Goal: Transaction & Acquisition: Book appointment/travel/reservation

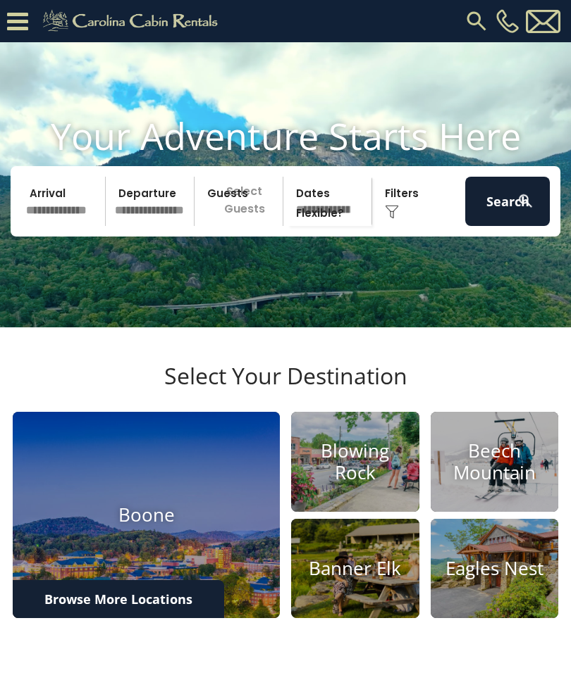
click at [77, 218] on input "text" at bounding box center [63, 201] width 85 height 49
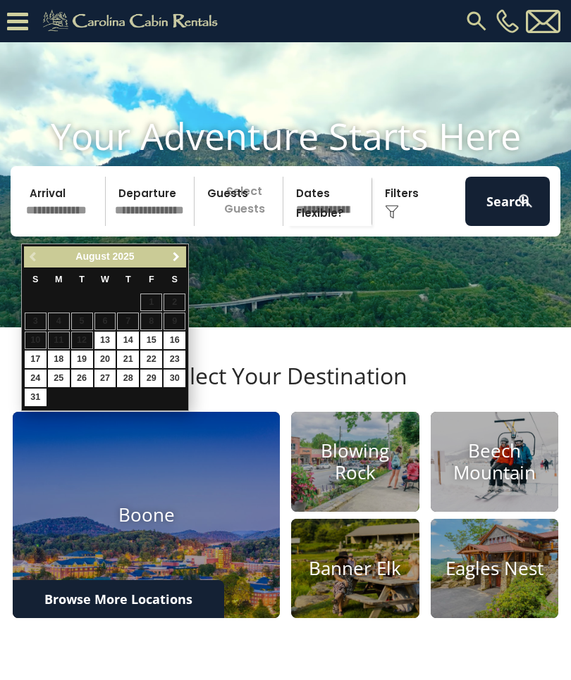
click at [180, 255] on span "Next" at bounding box center [175, 256] width 11 height 11
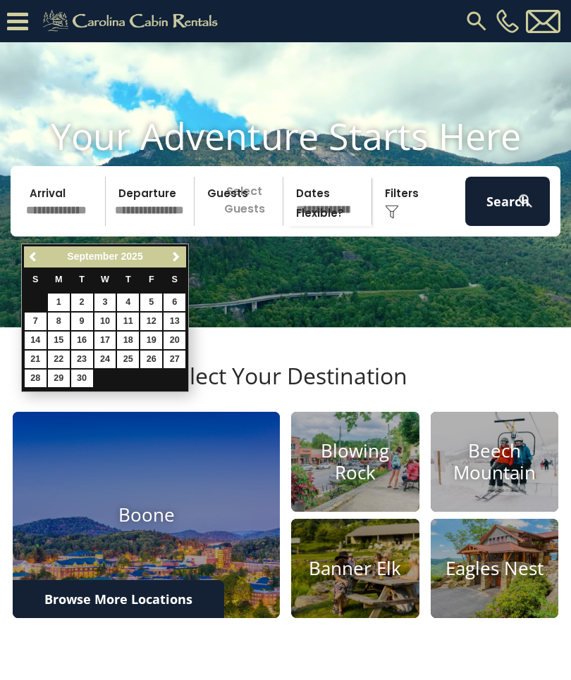
click at [179, 262] on span "Next" at bounding box center [175, 256] width 11 height 11
click at [180, 254] on span "Next" at bounding box center [175, 256] width 11 height 11
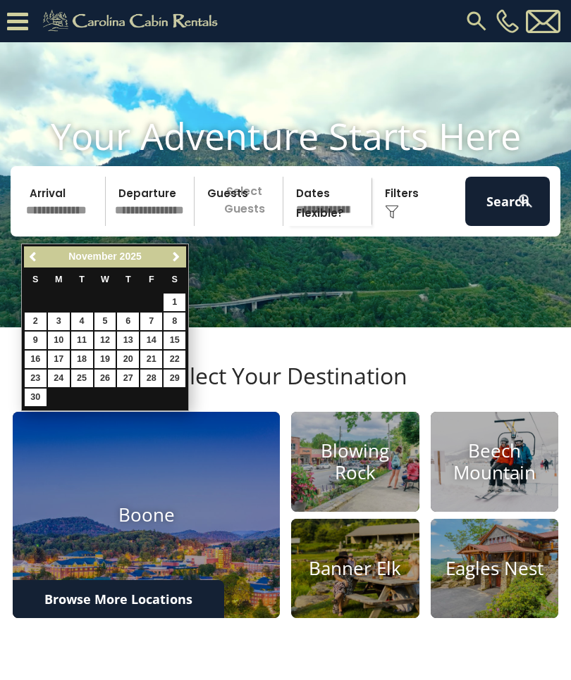
click at [180, 254] on span "Next" at bounding box center [175, 256] width 11 height 11
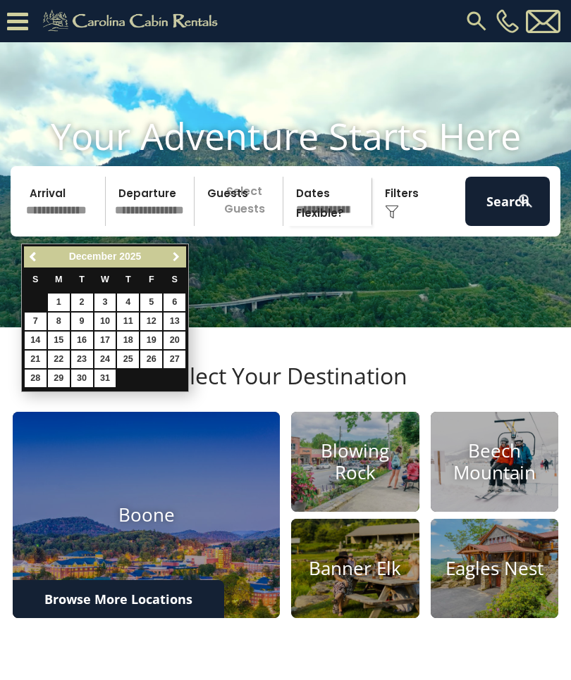
click at [177, 254] on span "Next" at bounding box center [175, 256] width 11 height 11
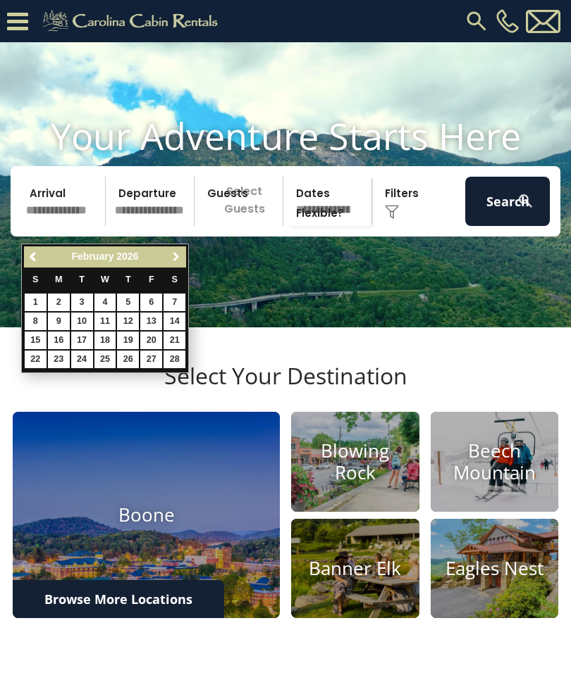
click at [178, 254] on span "Next" at bounding box center [175, 256] width 11 height 11
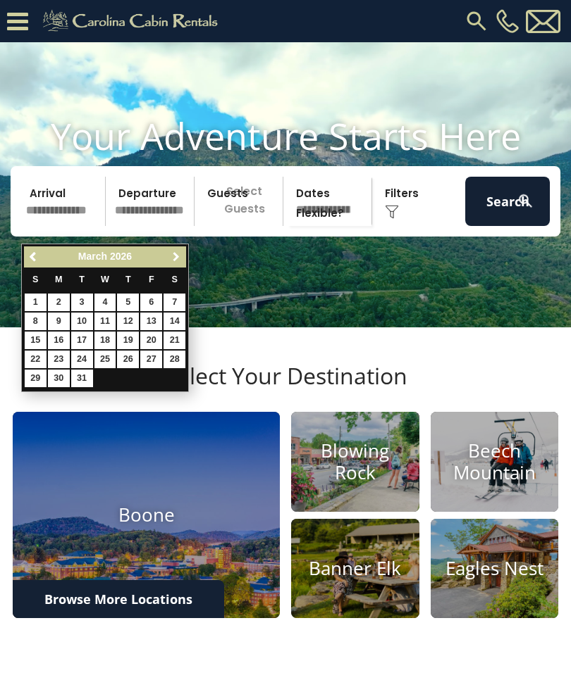
click at [175, 254] on span "Next" at bounding box center [175, 256] width 11 height 11
click at [181, 251] on link "Next" at bounding box center [176, 258] width 18 height 18
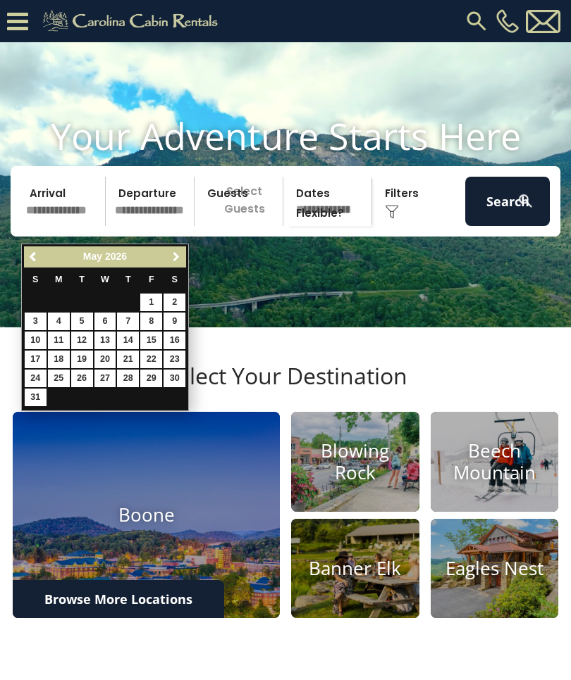
click at [180, 253] on span "Next" at bounding box center [175, 256] width 11 height 11
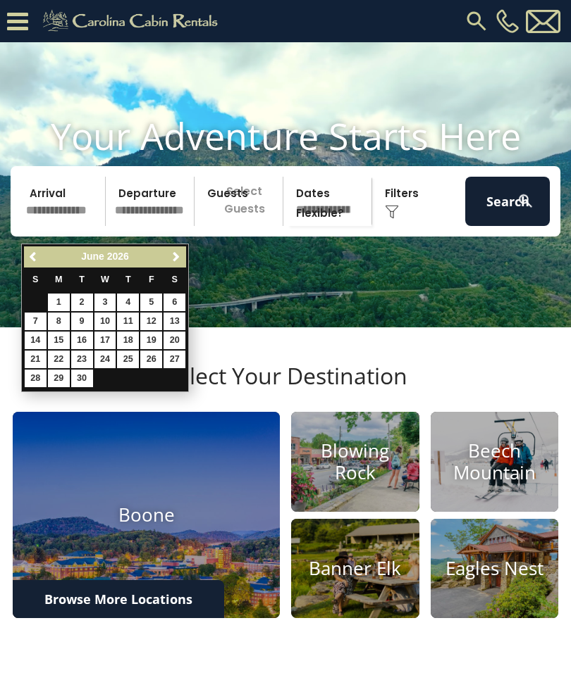
click at [180, 256] on span "Next" at bounding box center [175, 256] width 11 height 11
click at [185, 258] on link "Next" at bounding box center [176, 258] width 18 height 18
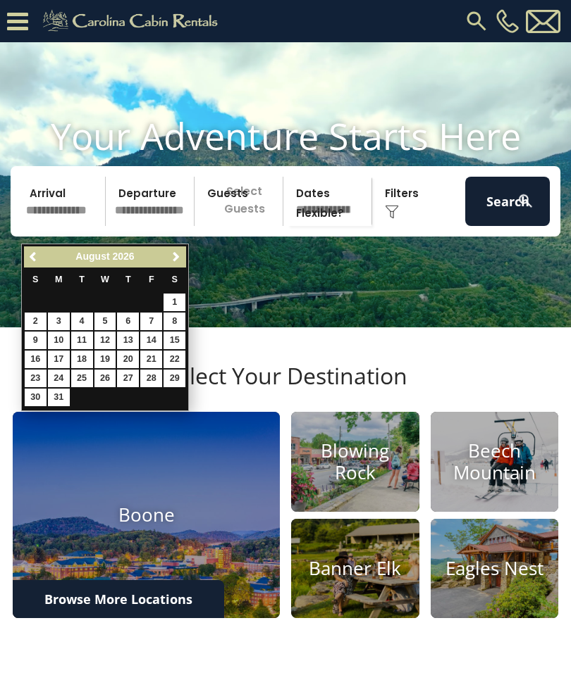
click at [182, 301] on link "1" at bounding box center [174, 303] width 22 height 18
type input "******"
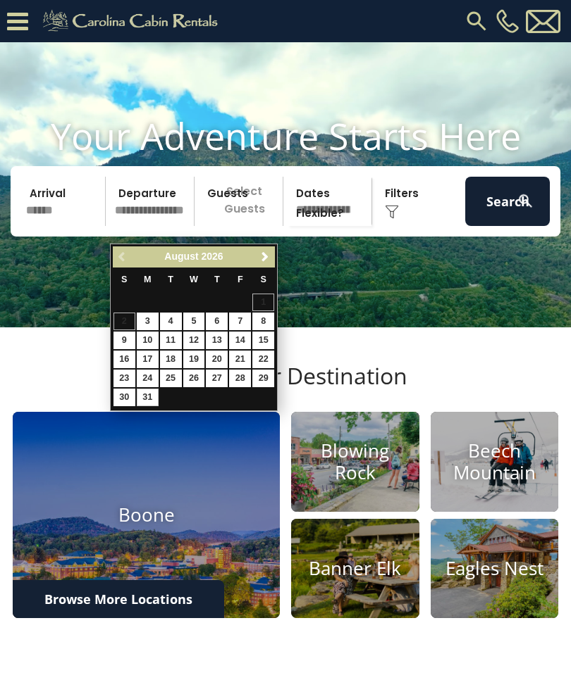
click at [158, 389] on link "31" at bounding box center [148, 398] width 22 height 18
type input "*******"
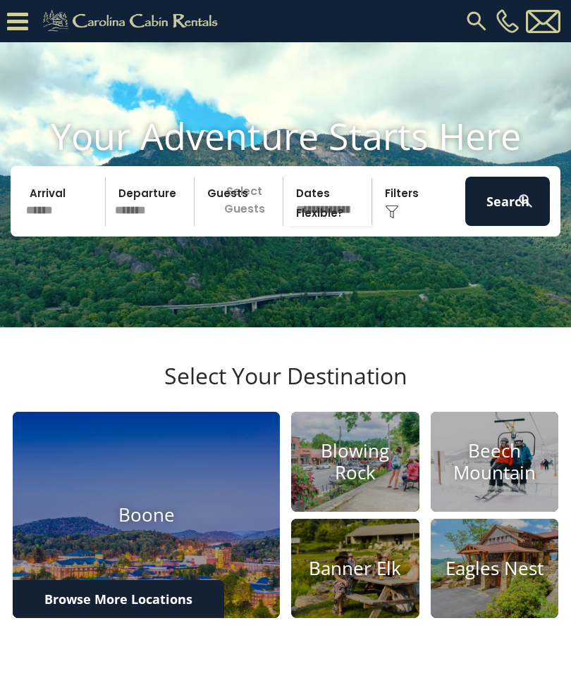
click at [416, 212] on div "Click to Choose" at bounding box center [418, 201] width 85 height 49
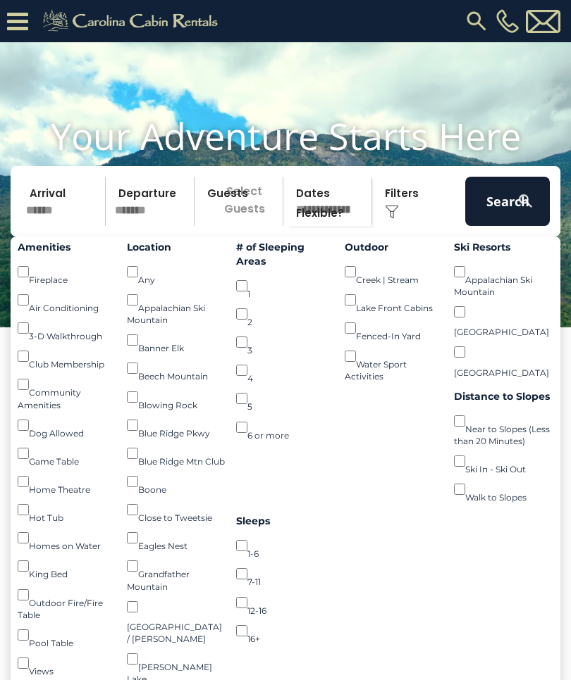
click at [506, 218] on button "Search" at bounding box center [507, 201] width 85 height 49
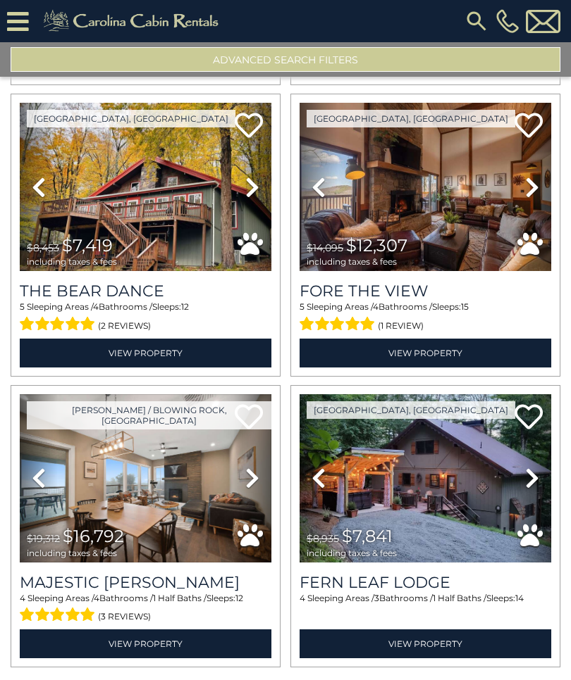
scroll to position [77, 0]
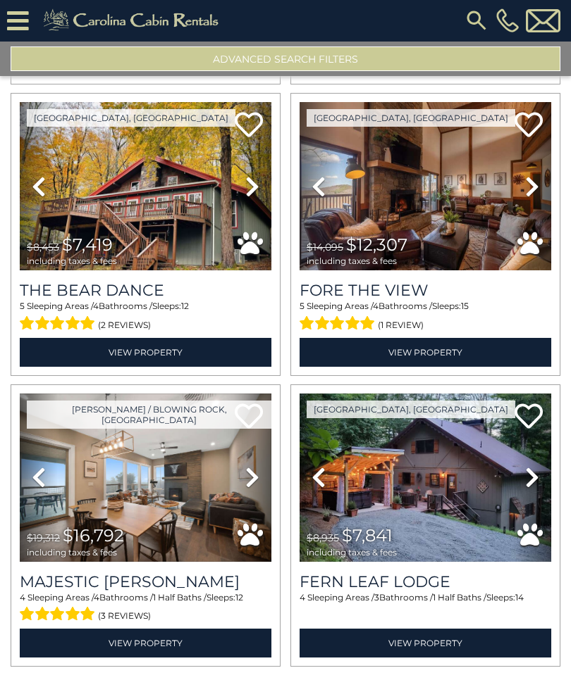
click at [211, 430] on img at bounding box center [145, 478] width 251 height 168
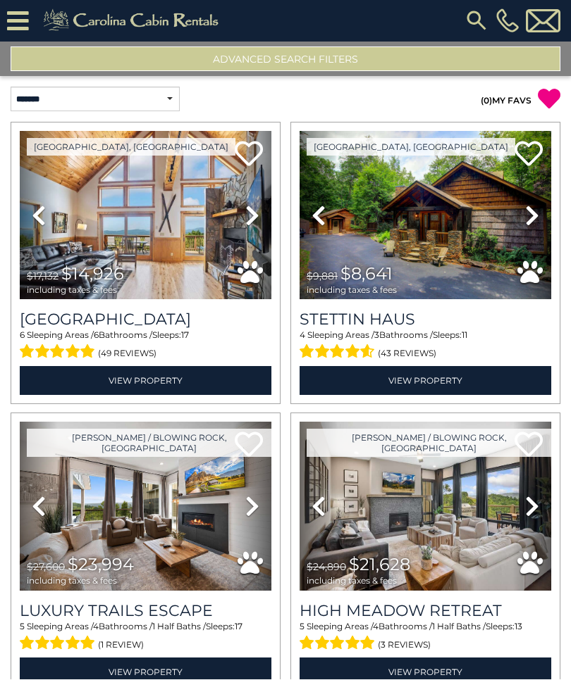
scroll to position [0, 0]
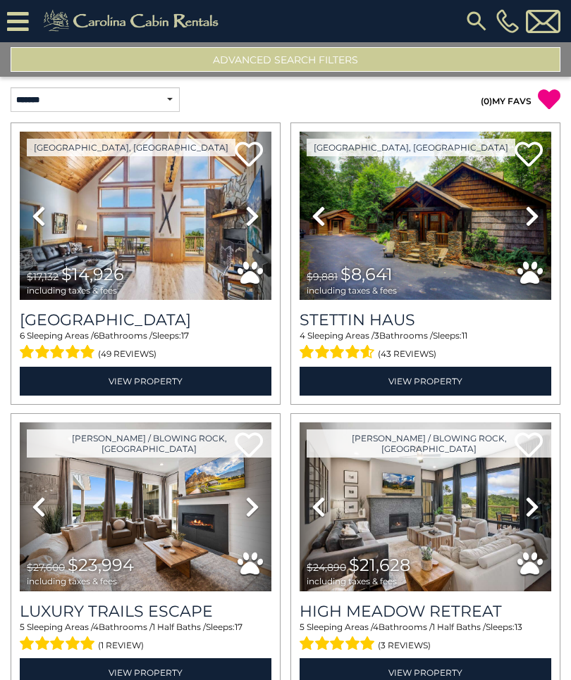
click at [313, 59] on button "Advanced Search Filters" at bounding box center [285, 59] width 549 height 25
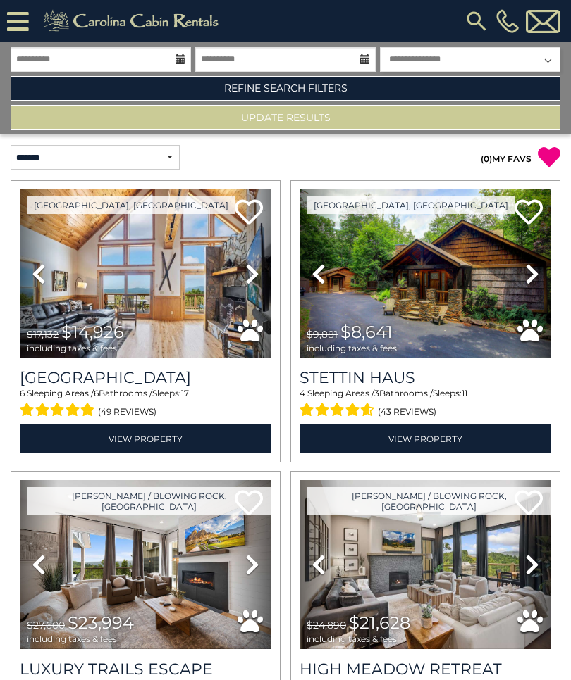
click at [535, 56] on select "**********" at bounding box center [470, 59] width 180 height 25
select select "*"
click at [321, 85] on link "Refine Search Filters" at bounding box center [285, 88] width 549 height 25
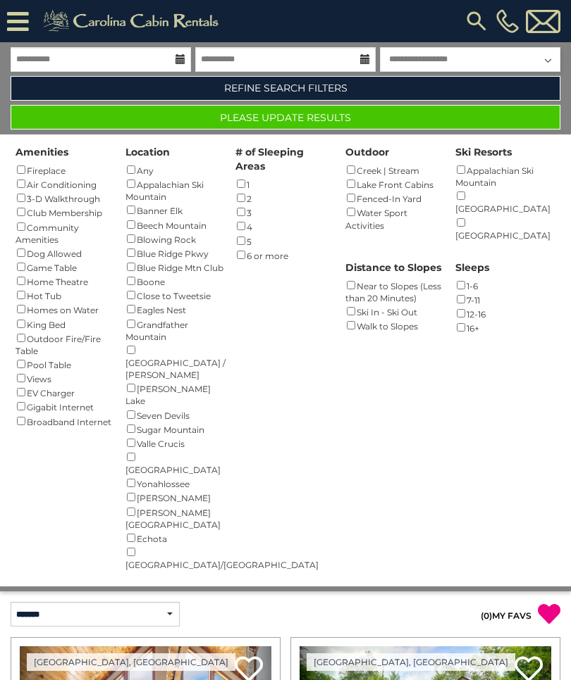
click at [417, 121] on button "Please Update Results" at bounding box center [285, 117] width 549 height 25
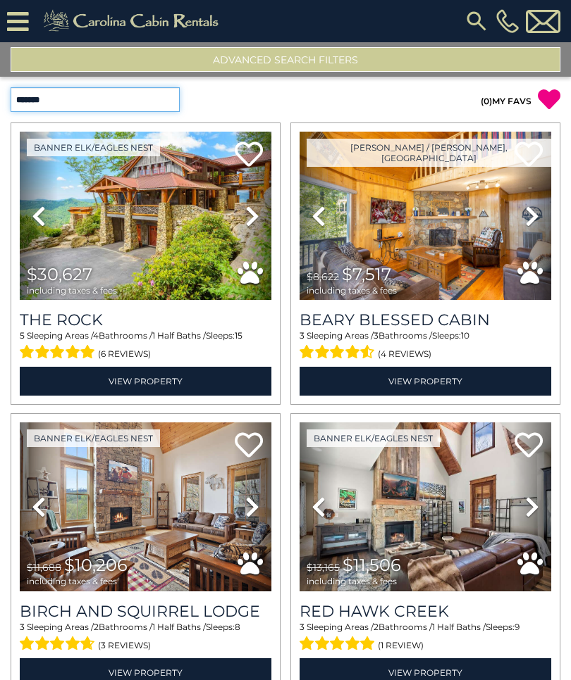
click at [158, 96] on select "**********" at bounding box center [95, 99] width 169 height 25
select select "*****"
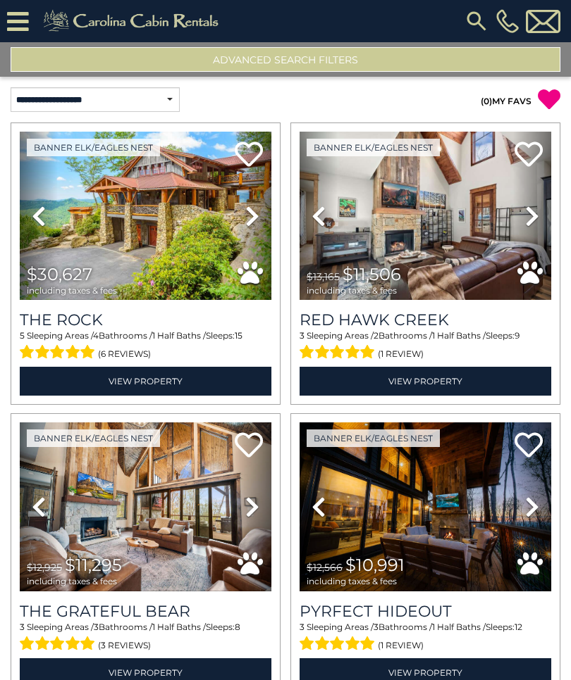
click at [256, 216] on icon at bounding box center [252, 216] width 14 height 23
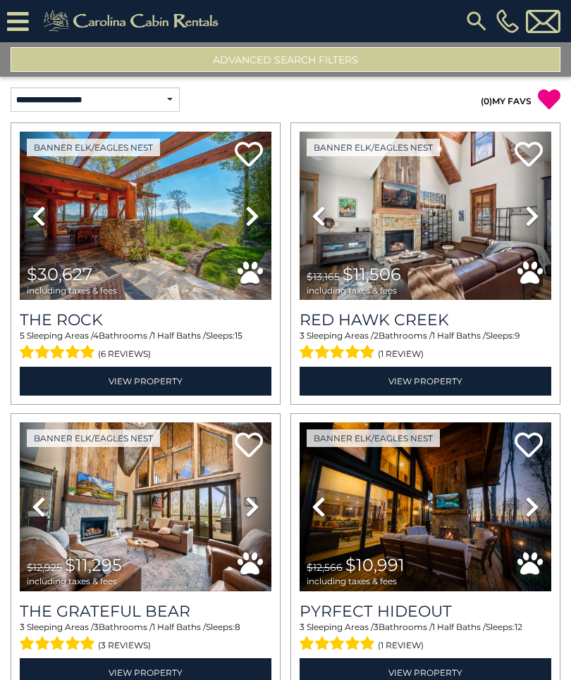
click at [258, 215] on icon at bounding box center [252, 216] width 14 height 23
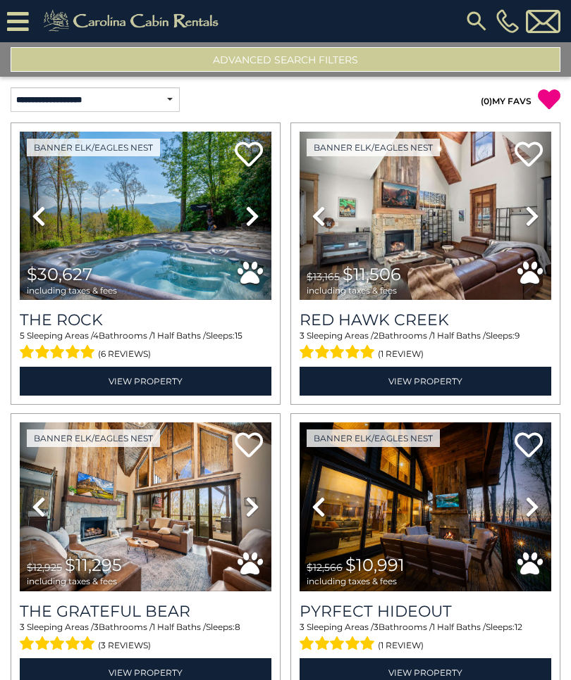
click at [259, 211] on icon at bounding box center [252, 216] width 14 height 23
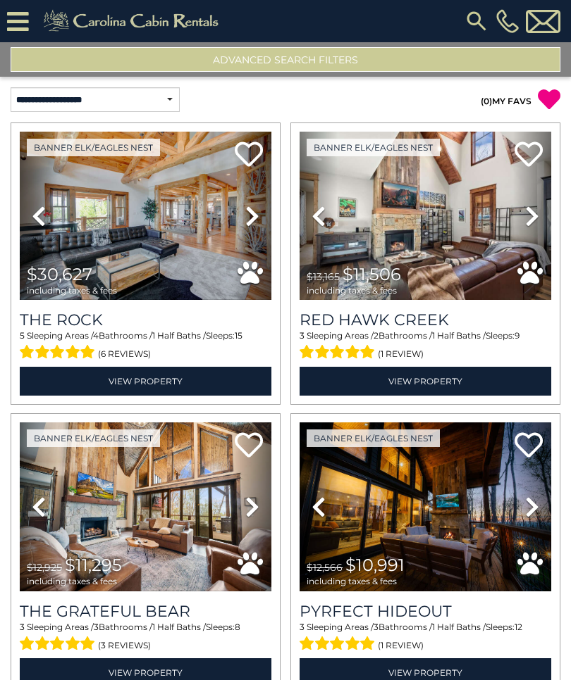
click at [257, 212] on icon at bounding box center [252, 216] width 14 height 23
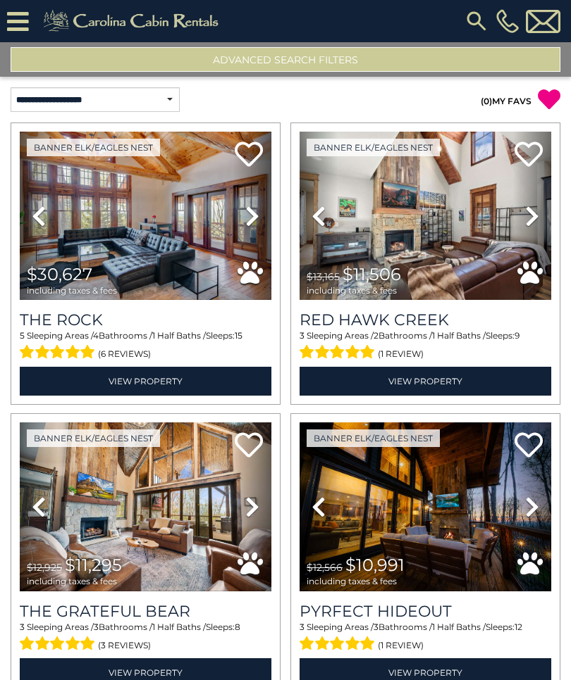
click at [258, 213] on icon at bounding box center [252, 216] width 14 height 23
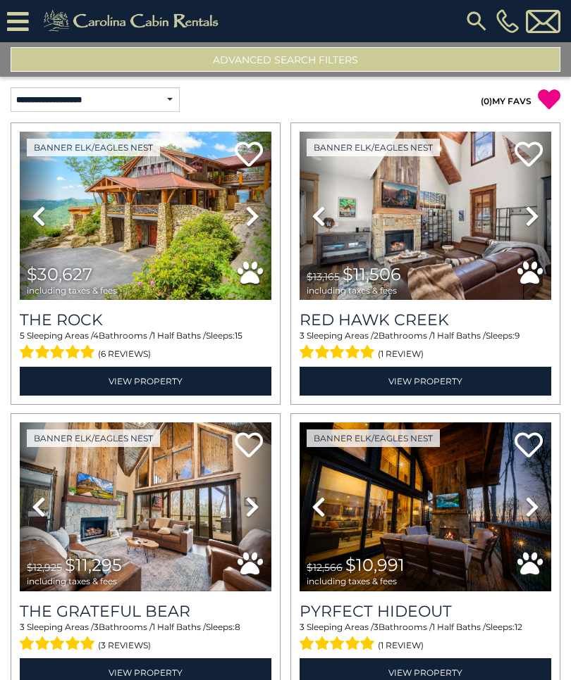
click at [258, 211] on icon at bounding box center [252, 216] width 14 height 23
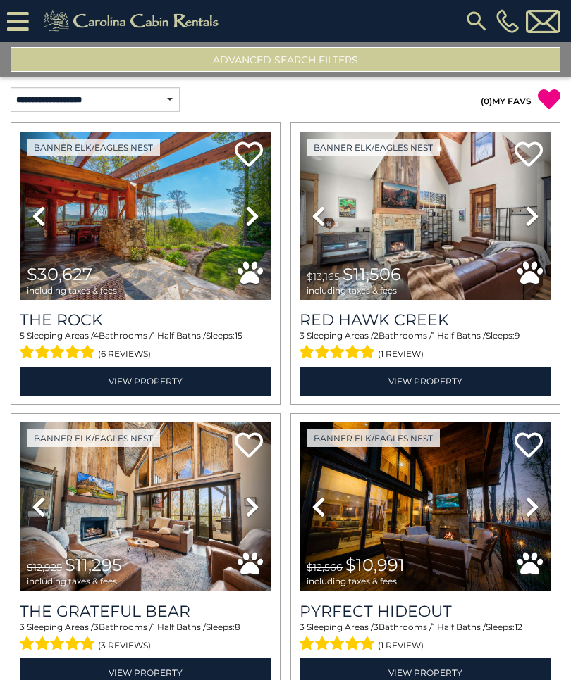
click at [258, 214] on icon at bounding box center [252, 216] width 14 height 23
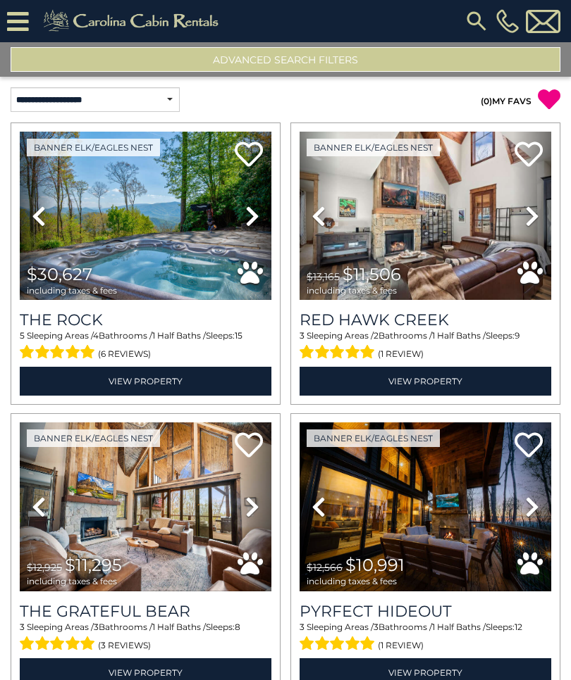
click at [313, 61] on button "Advanced Search Filters" at bounding box center [285, 59] width 549 height 25
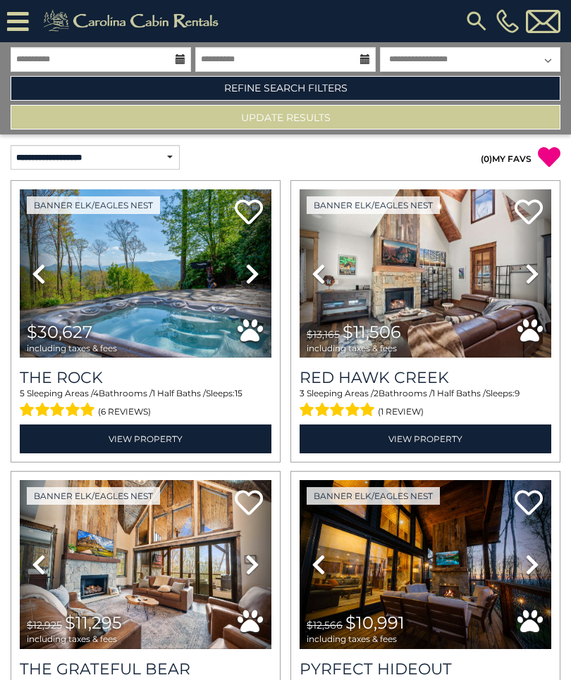
click at [318, 89] on link "Refine Search Filters" at bounding box center [285, 88] width 549 height 25
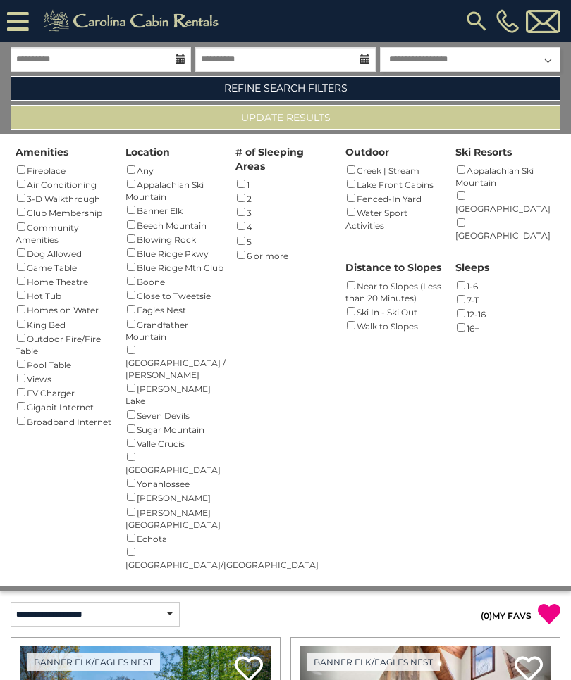
click at [30, 223] on div "Community Amenities ()" at bounding box center [65, 233] width 100 height 26
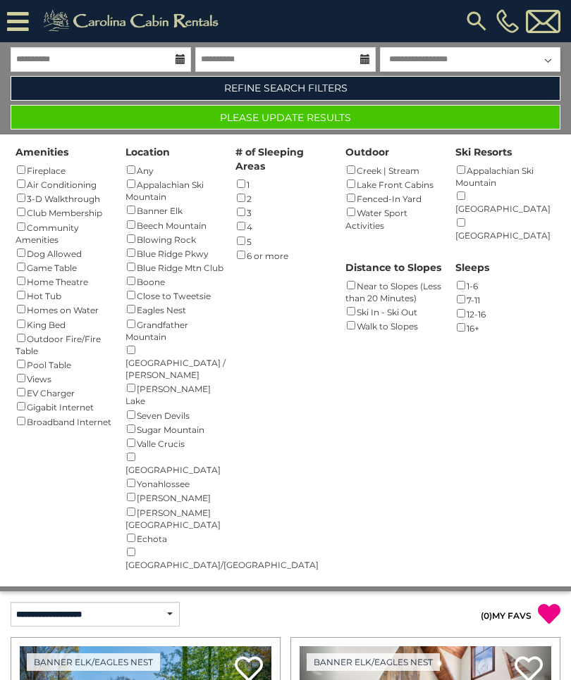
click at [30, 371] on div "Views ()" at bounding box center [65, 378] width 100 height 14
click at [392, 118] on button "Please Update Results" at bounding box center [285, 117] width 549 height 25
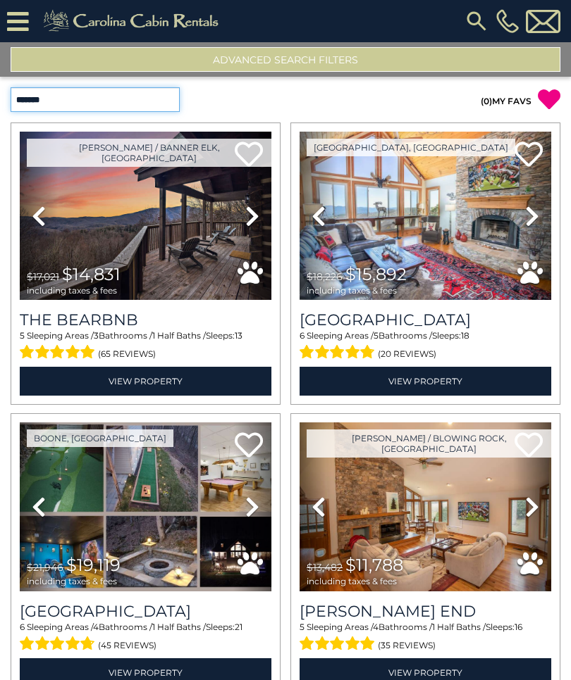
click at [158, 98] on select "**********" at bounding box center [95, 99] width 169 height 25
select select "*****"
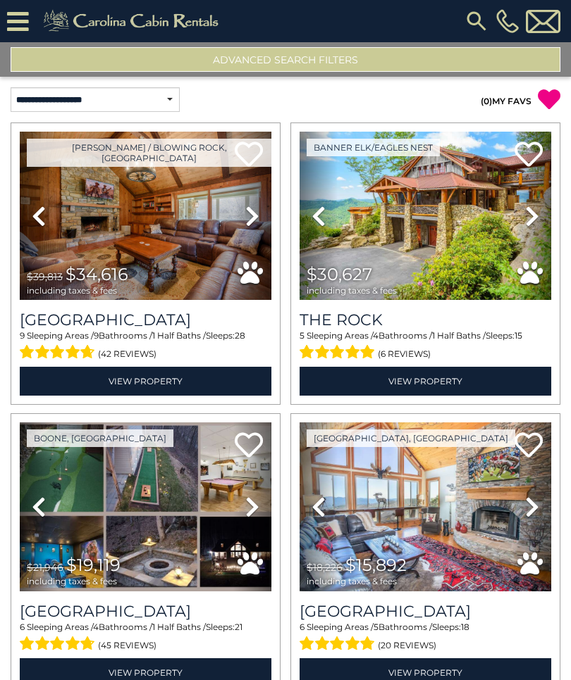
click at [258, 211] on icon at bounding box center [252, 216] width 14 height 23
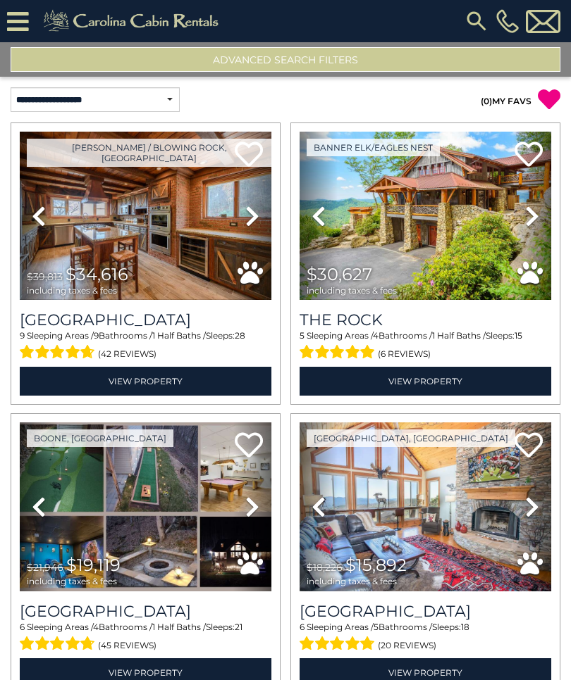
click at [260, 218] on link "Next" at bounding box center [252, 216] width 38 height 168
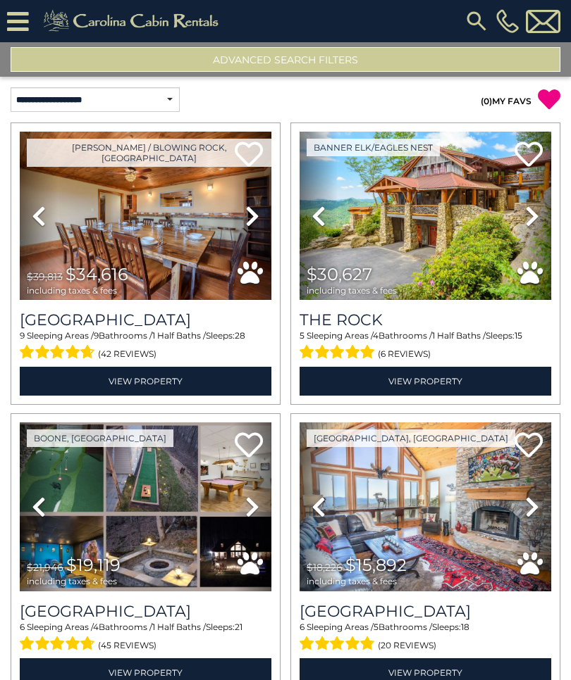
click at [264, 214] on link "Next" at bounding box center [252, 216] width 38 height 168
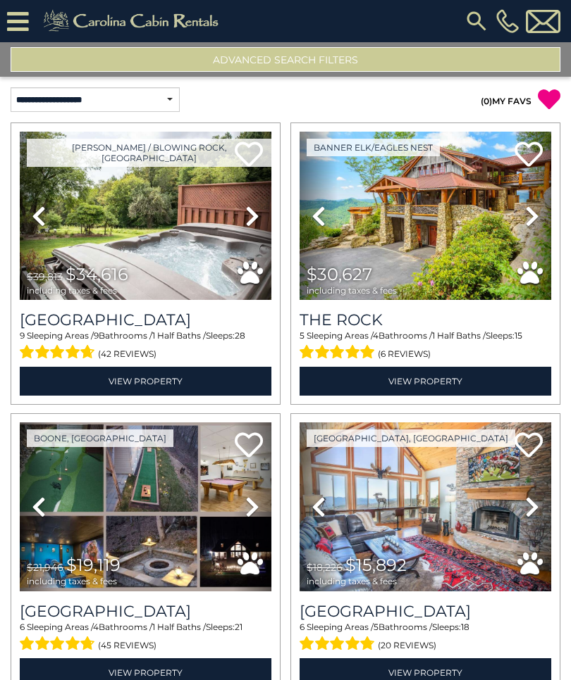
click at [261, 217] on link "Next" at bounding box center [252, 216] width 38 height 168
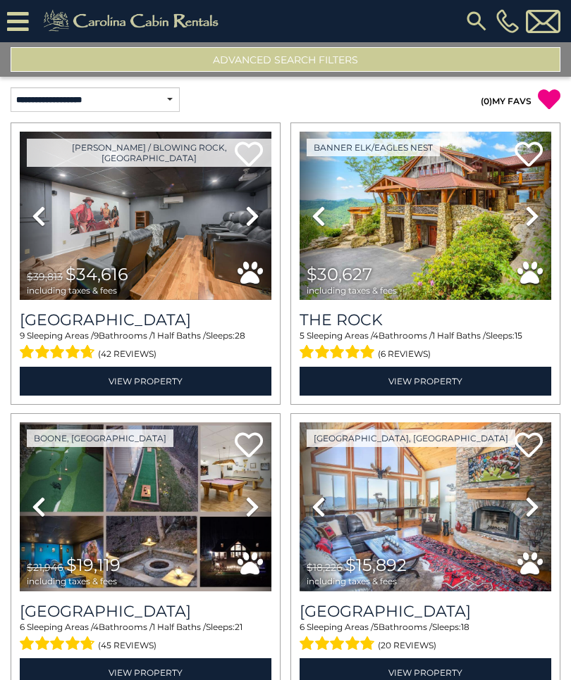
click at [266, 211] on link "Next" at bounding box center [252, 216] width 38 height 168
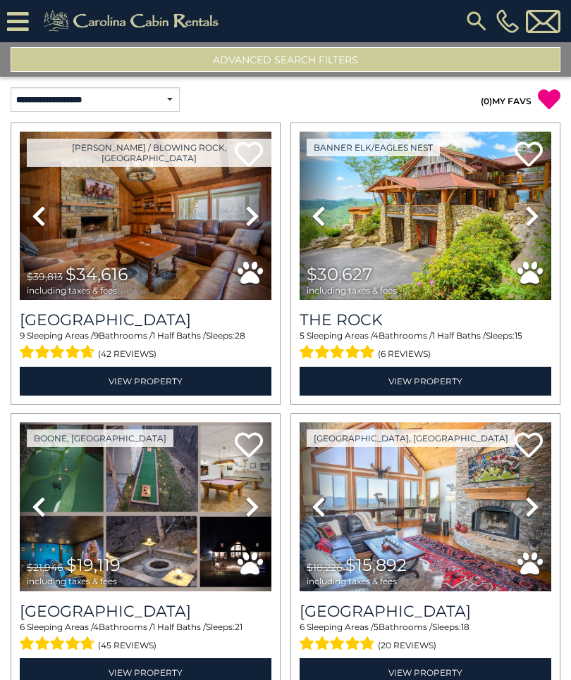
click at [262, 216] on link "Next" at bounding box center [252, 216] width 38 height 168
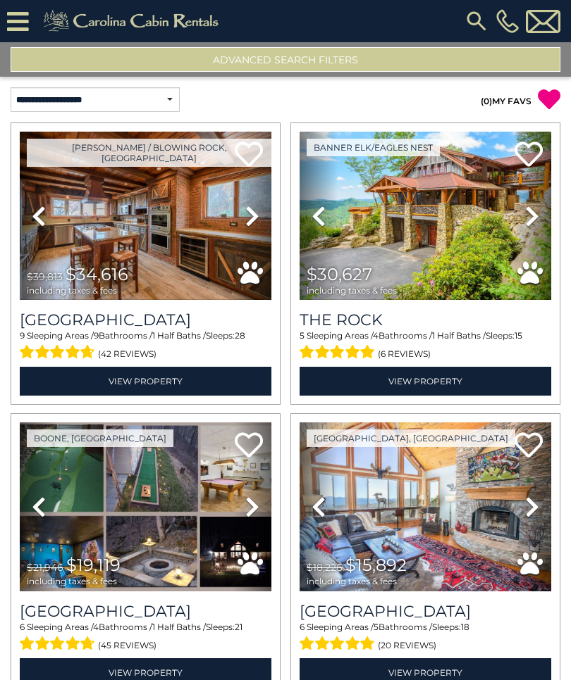
click at [263, 207] on link "Next" at bounding box center [252, 216] width 38 height 168
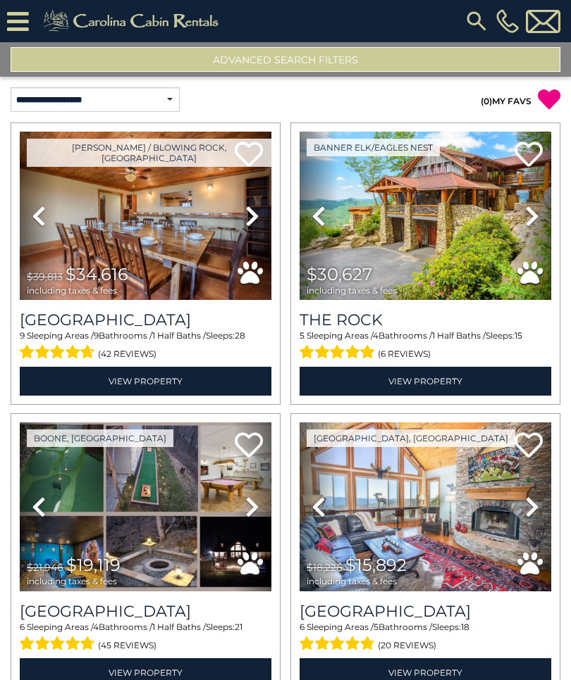
click at [265, 215] on link "Next" at bounding box center [252, 216] width 38 height 168
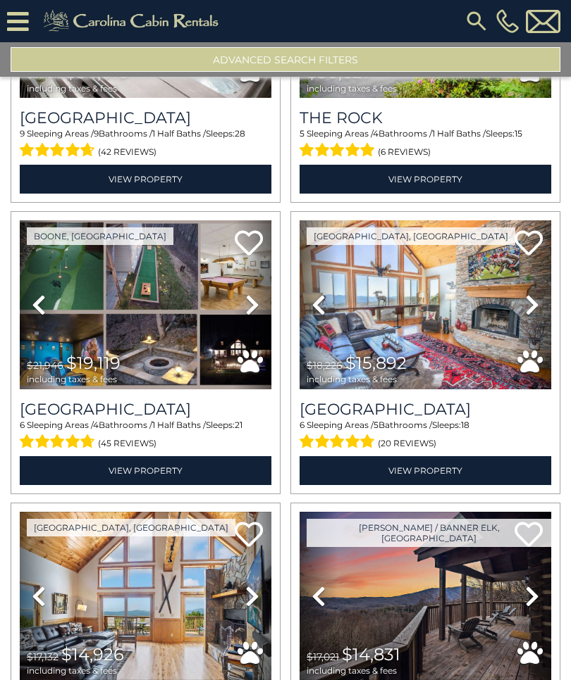
scroll to position [217, 0]
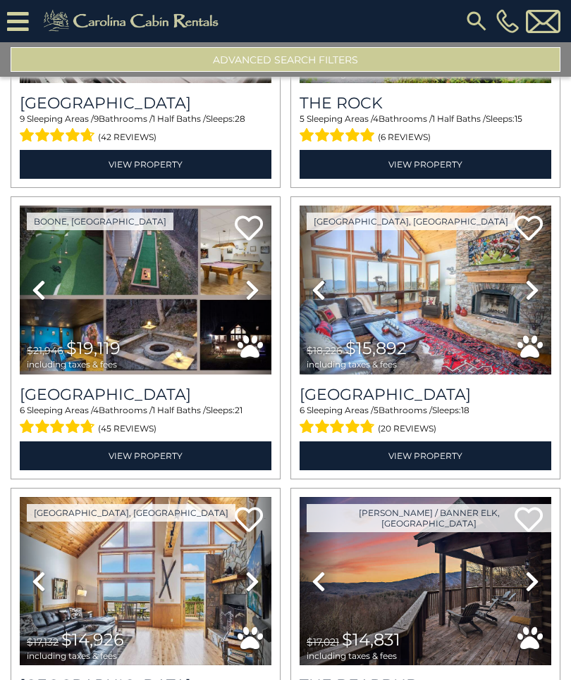
click at [259, 287] on icon at bounding box center [252, 290] width 14 height 23
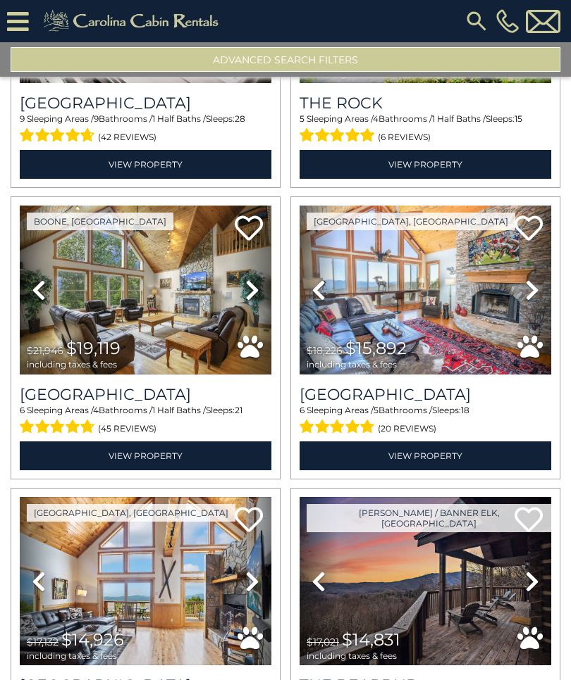
click at [259, 290] on icon at bounding box center [252, 290] width 14 height 23
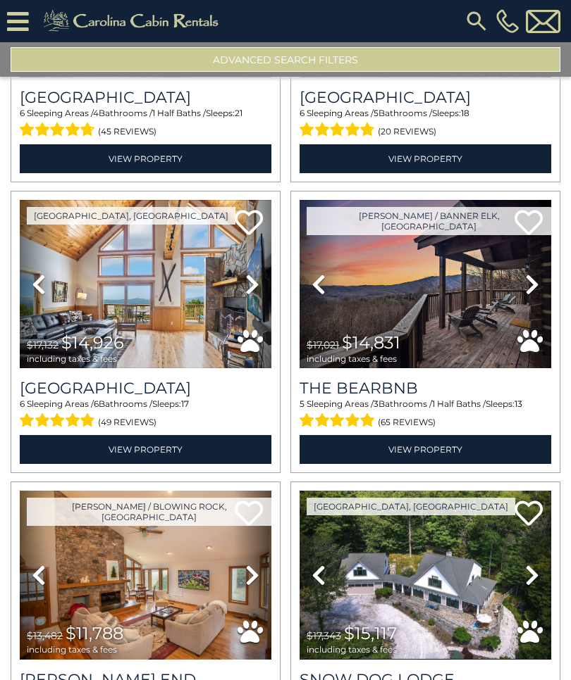
scroll to position [517, 0]
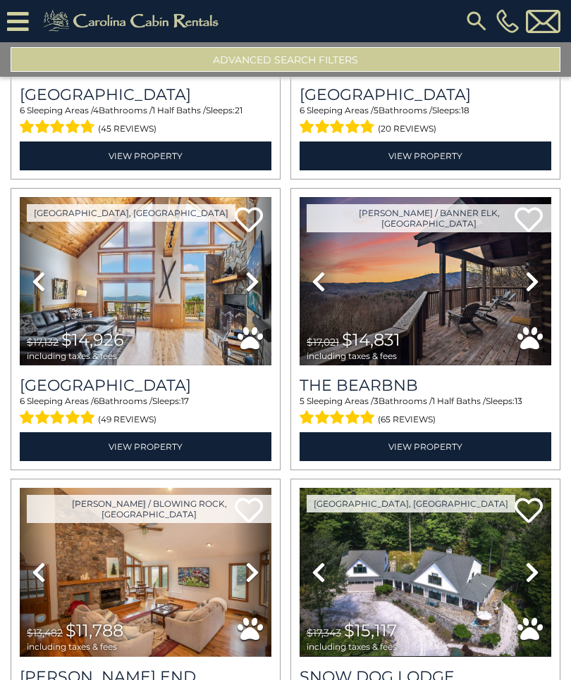
click at [532, 285] on icon at bounding box center [532, 281] width 14 height 23
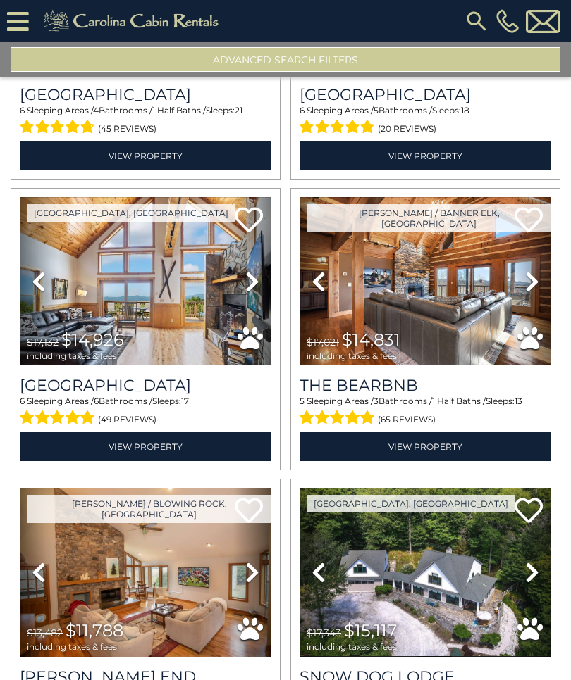
click at [540, 286] on link "Next" at bounding box center [532, 281] width 38 height 168
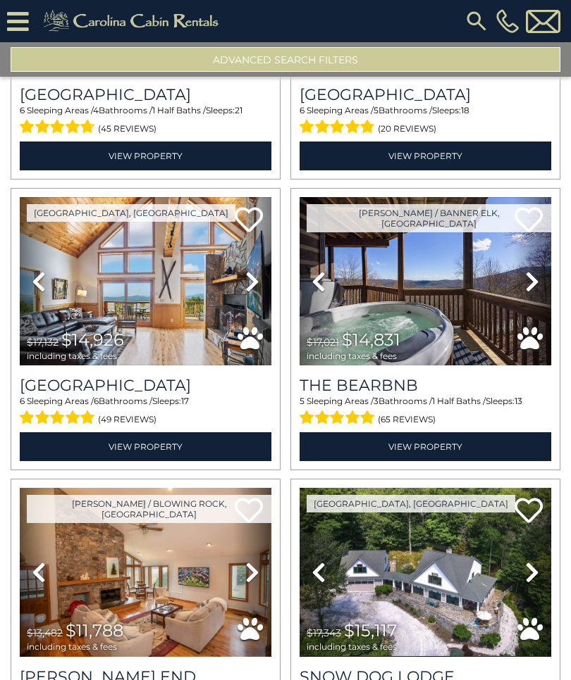
click at [535, 283] on icon at bounding box center [532, 281] width 14 height 23
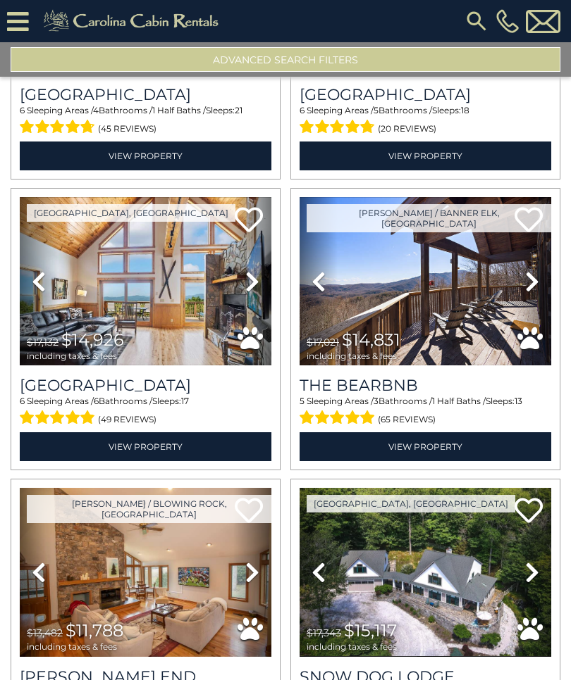
click at [536, 282] on icon at bounding box center [532, 281] width 14 height 23
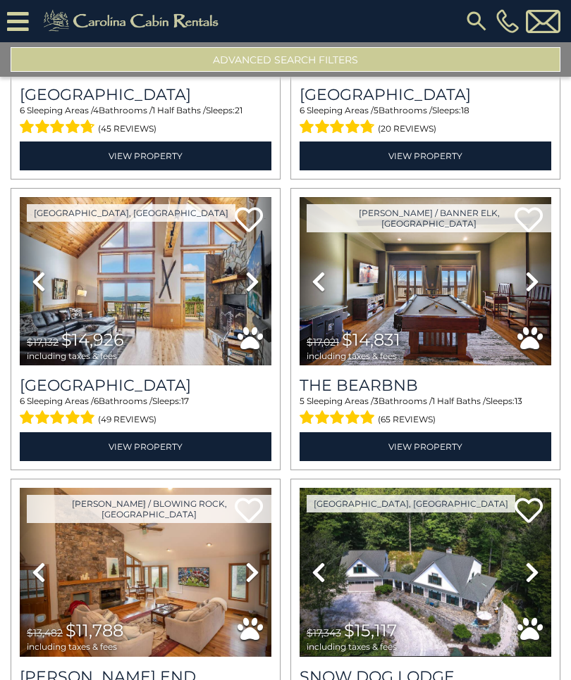
click at [535, 278] on icon at bounding box center [532, 281] width 14 height 23
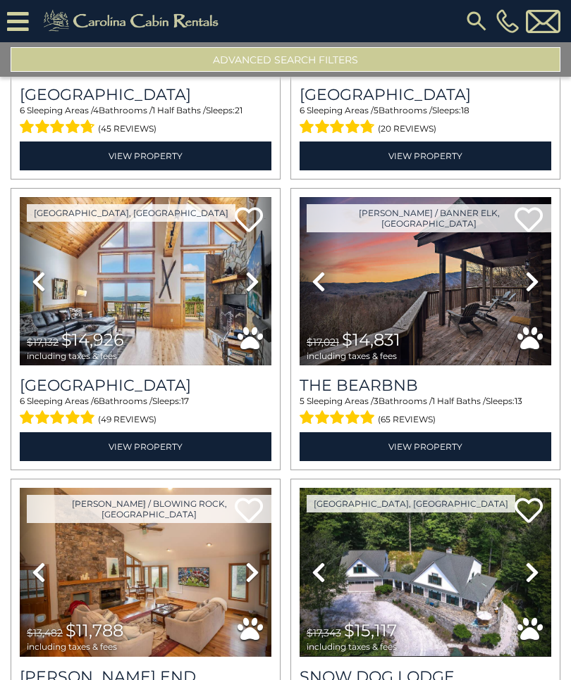
click at [536, 281] on icon at bounding box center [532, 281] width 14 height 23
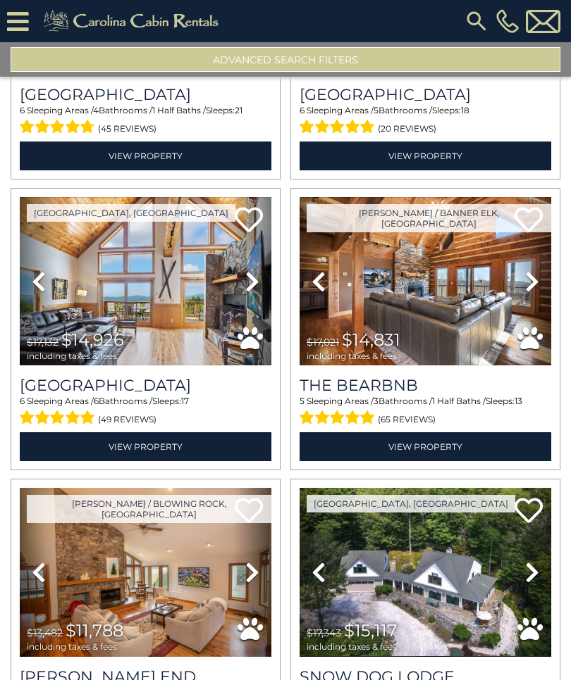
click at [536, 284] on icon at bounding box center [532, 281] width 14 height 23
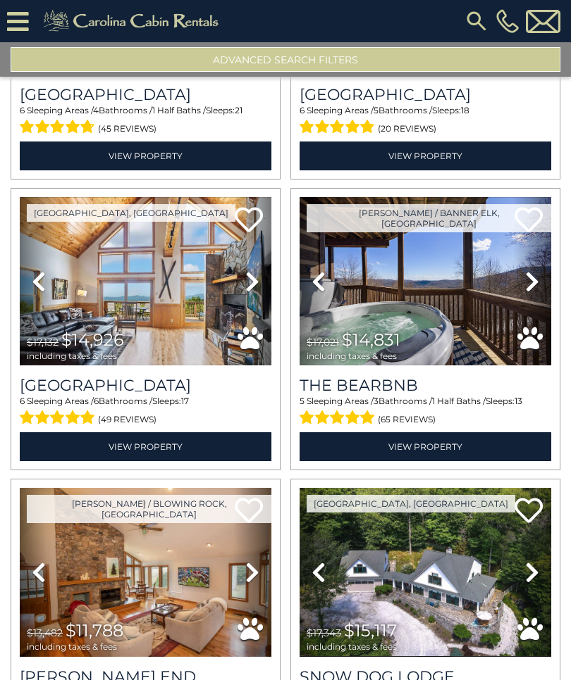
click at [535, 279] on icon at bounding box center [532, 281] width 14 height 23
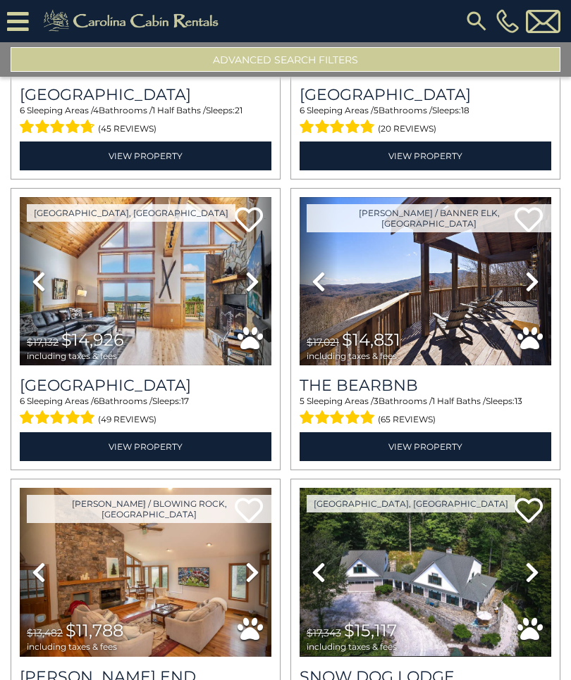
click at [447, 445] on link "View Property" at bounding box center [424, 446] width 251 height 29
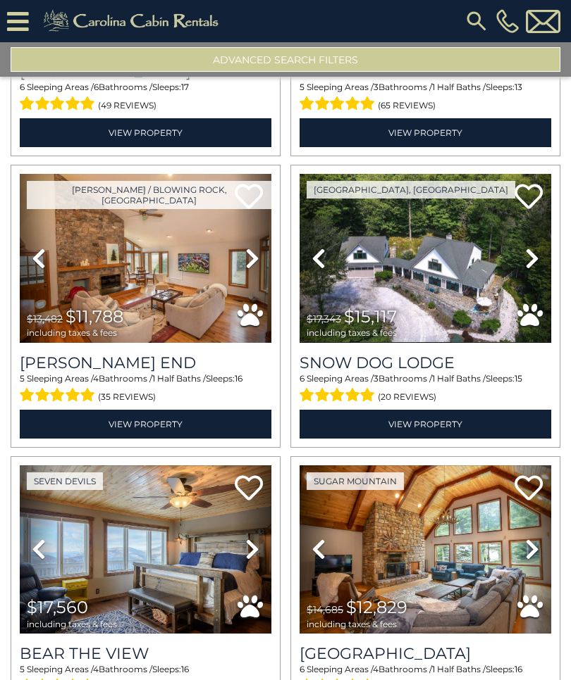
scroll to position [833, 0]
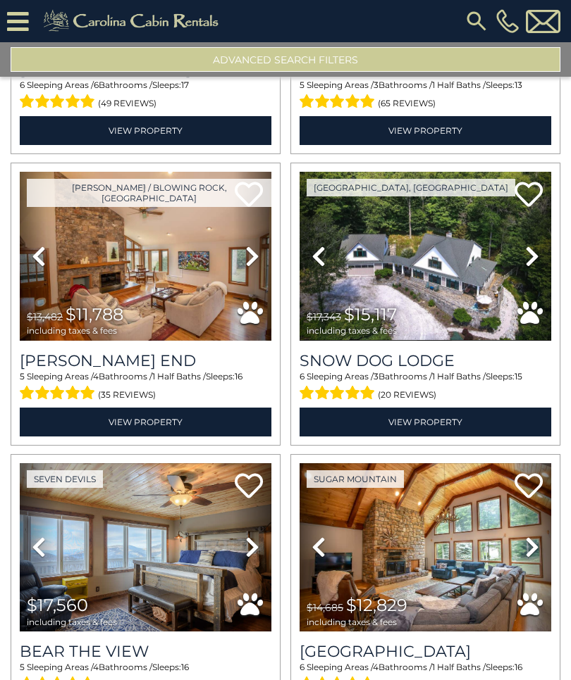
click at [532, 262] on icon at bounding box center [532, 256] width 14 height 23
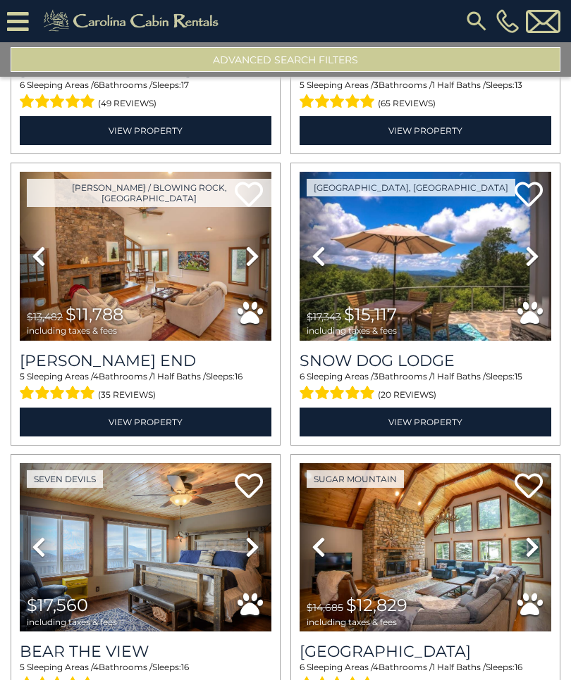
click at [532, 260] on icon at bounding box center [532, 256] width 14 height 23
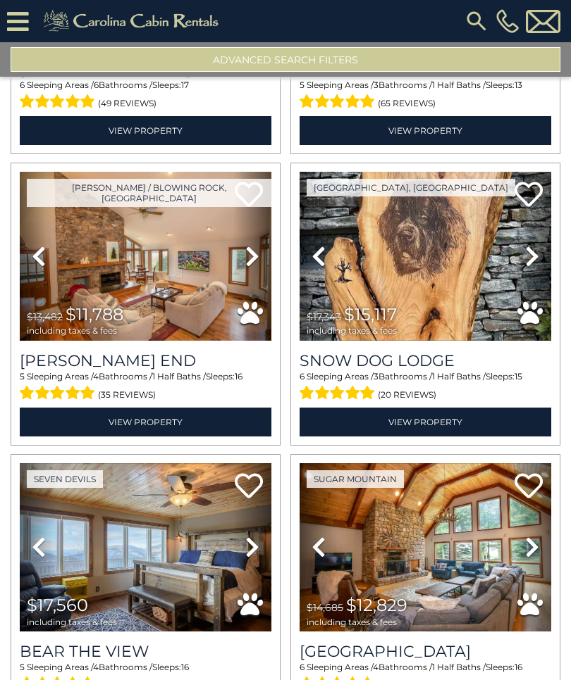
click at [534, 259] on icon at bounding box center [532, 256] width 14 height 23
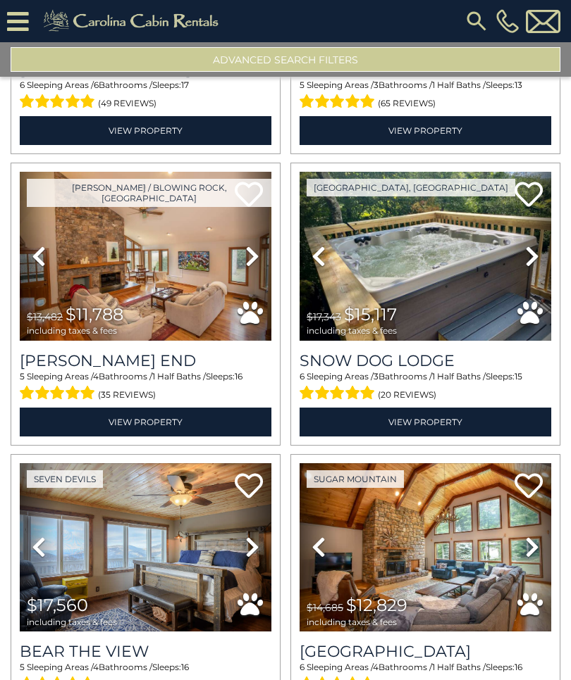
click at [536, 259] on icon at bounding box center [532, 256] width 14 height 23
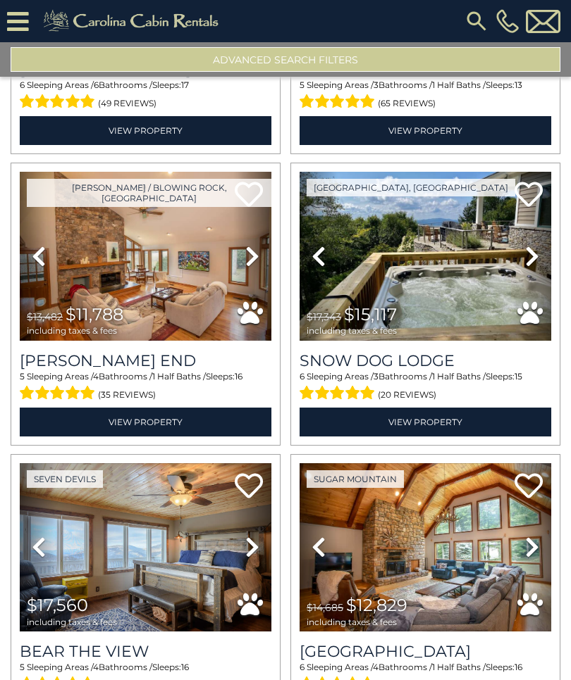
click at [542, 260] on link "Next" at bounding box center [532, 256] width 38 height 168
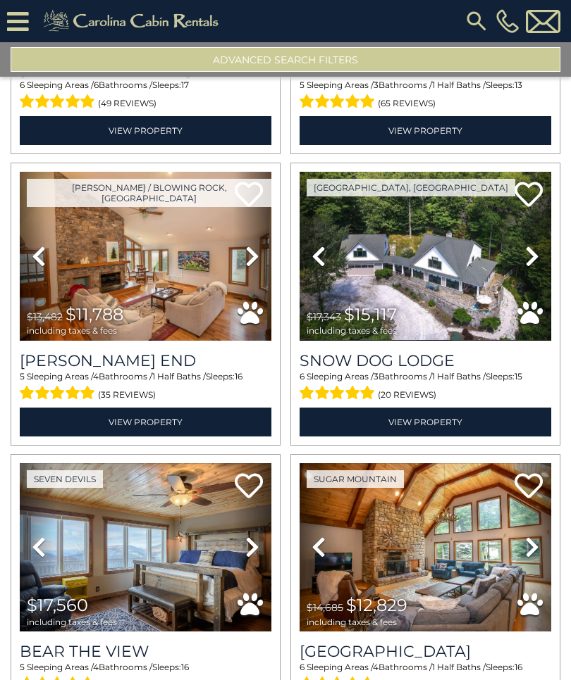
click at [537, 258] on icon at bounding box center [532, 256] width 14 height 23
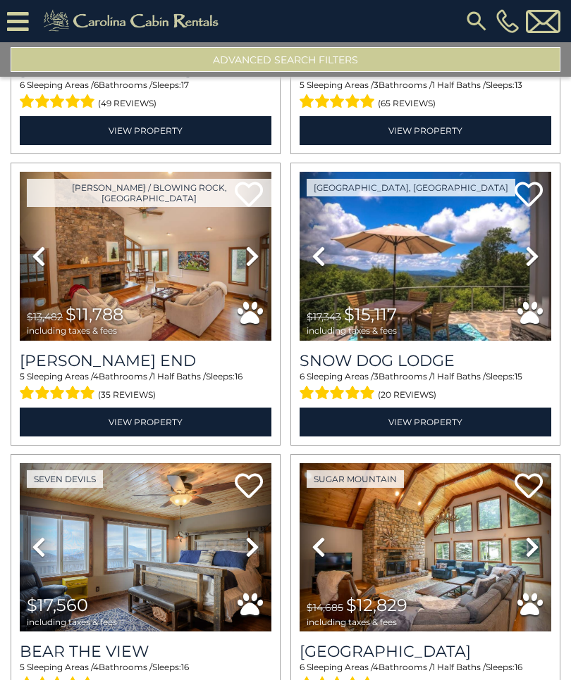
click at [541, 261] on link "Next" at bounding box center [532, 256] width 38 height 168
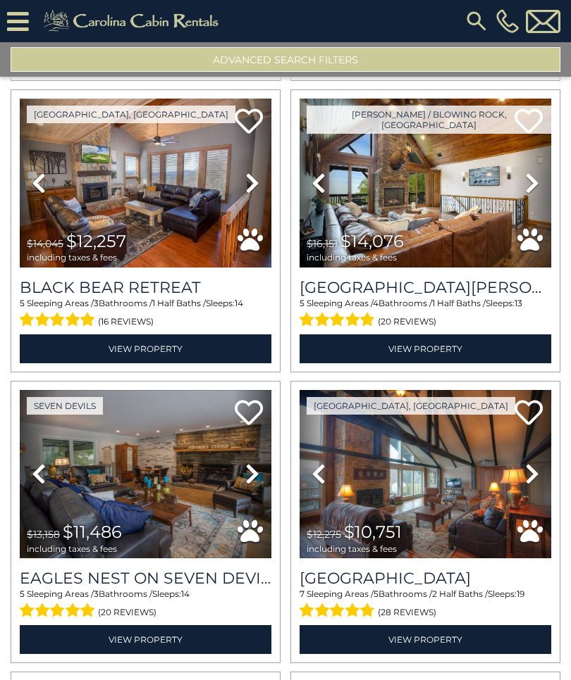
scroll to position [1490, 0]
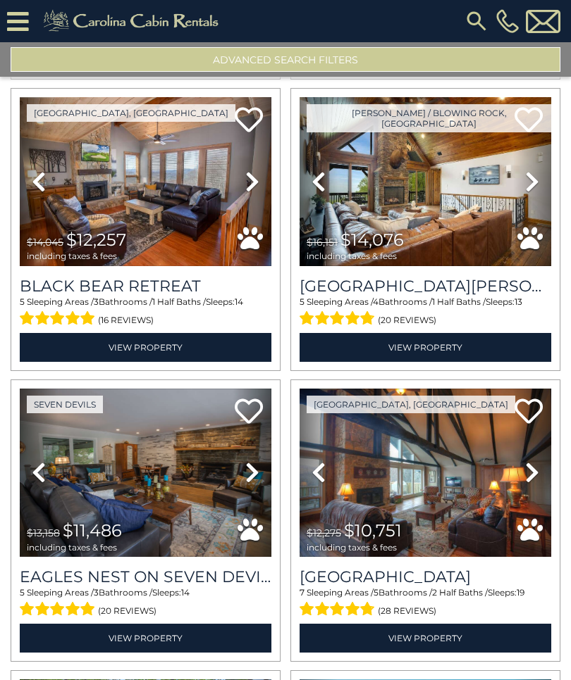
click at [535, 189] on icon at bounding box center [532, 181] width 14 height 23
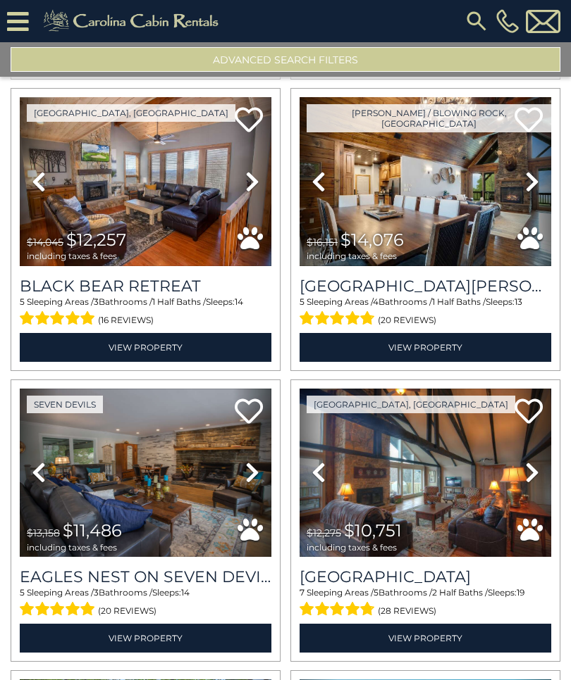
click at [537, 190] on icon at bounding box center [532, 181] width 14 height 23
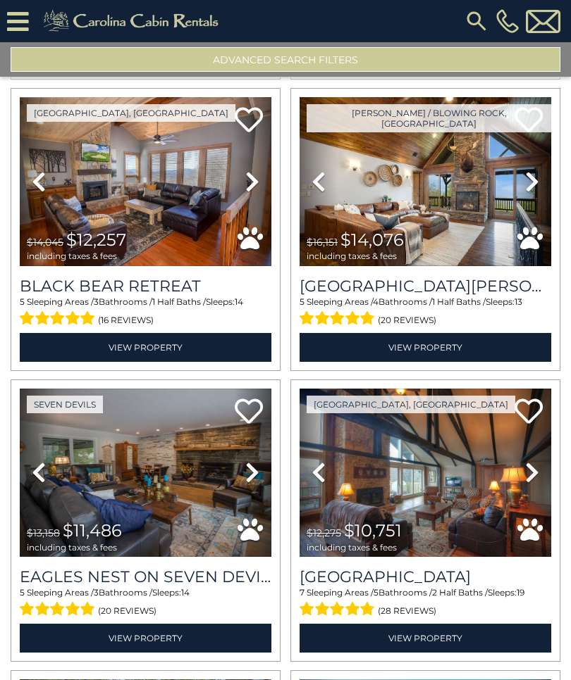
click at [536, 185] on icon at bounding box center [532, 181] width 14 height 23
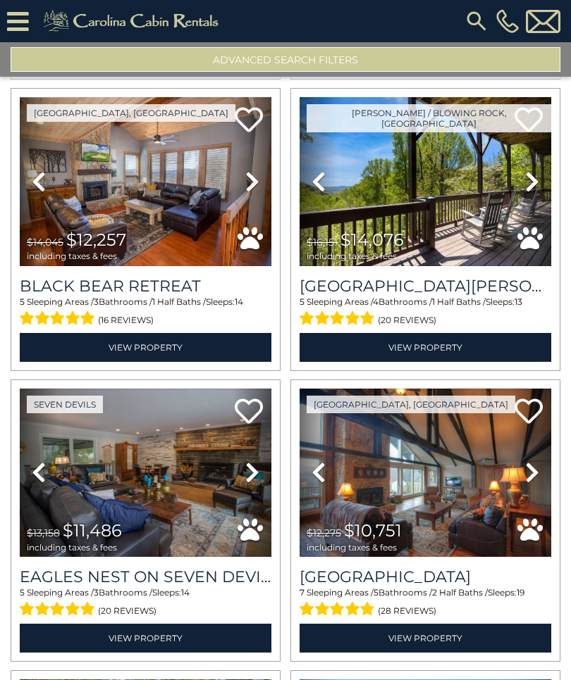
click at [540, 185] on link "Next" at bounding box center [532, 181] width 38 height 168
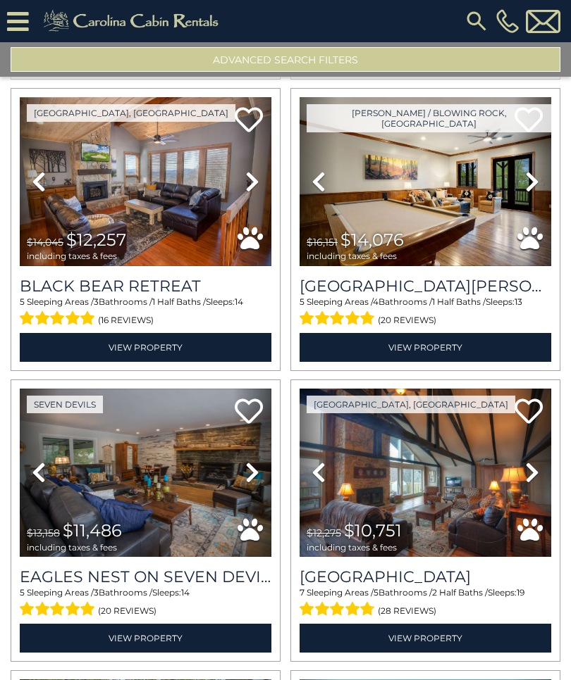
click at [537, 185] on icon at bounding box center [532, 181] width 14 height 23
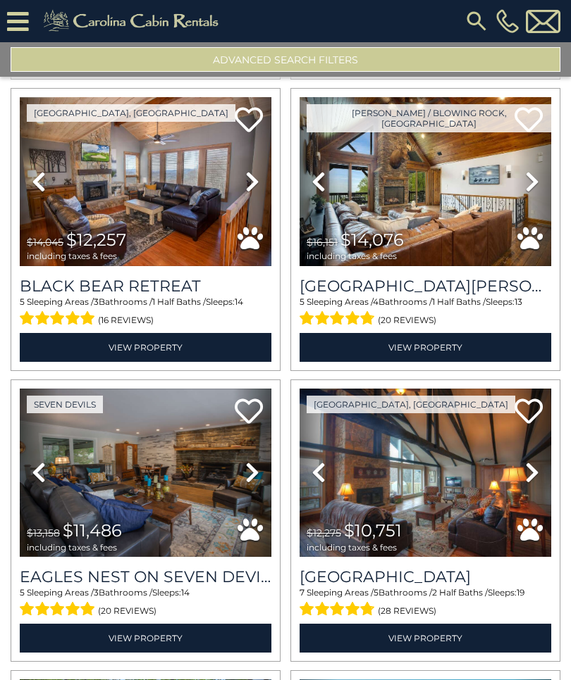
click at [535, 184] on icon at bounding box center [532, 181] width 14 height 23
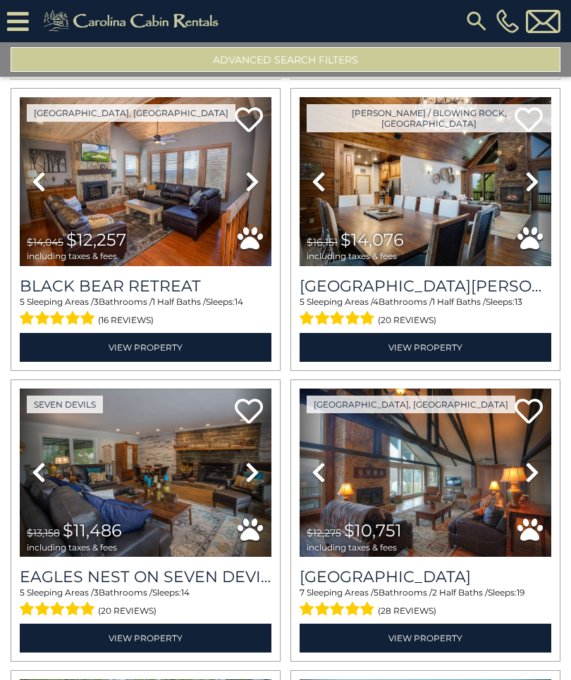
click at [431, 347] on link "View Property" at bounding box center [424, 347] width 251 height 29
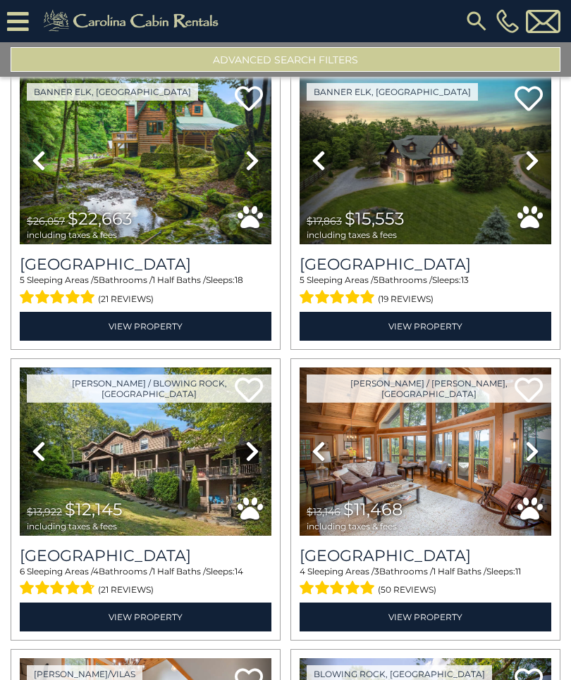
scroll to position [2095, 0]
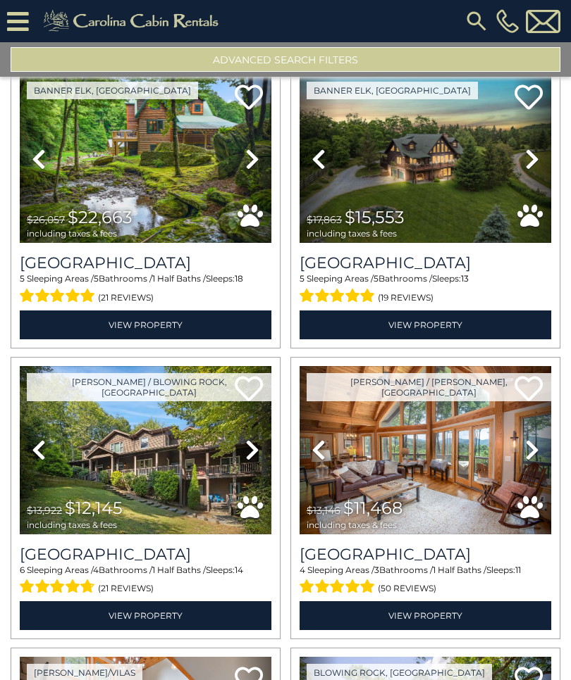
click at [530, 166] on icon at bounding box center [532, 159] width 14 height 23
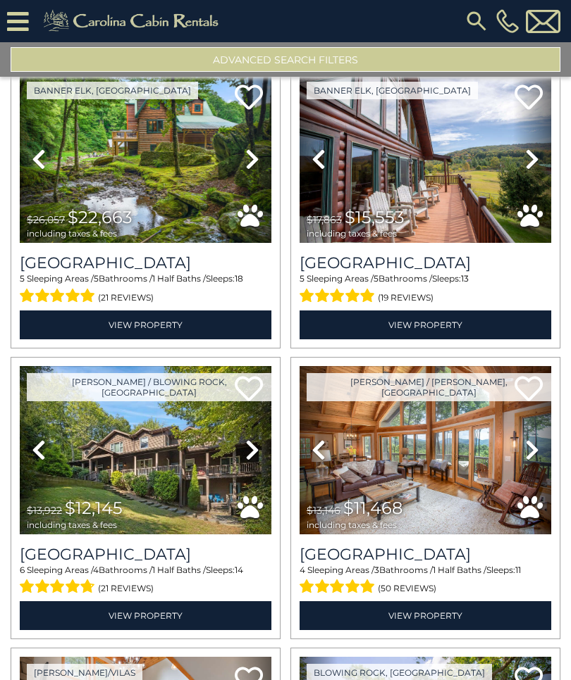
click at [535, 161] on icon at bounding box center [532, 159] width 14 height 23
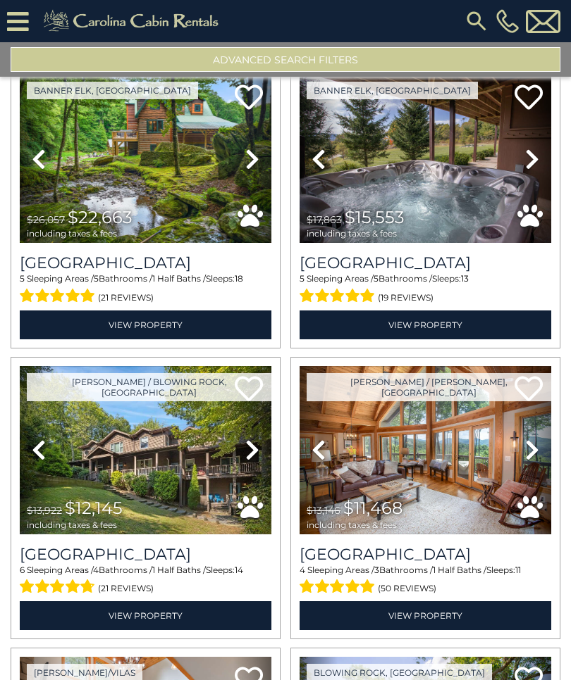
click at [537, 162] on icon at bounding box center [532, 159] width 14 height 23
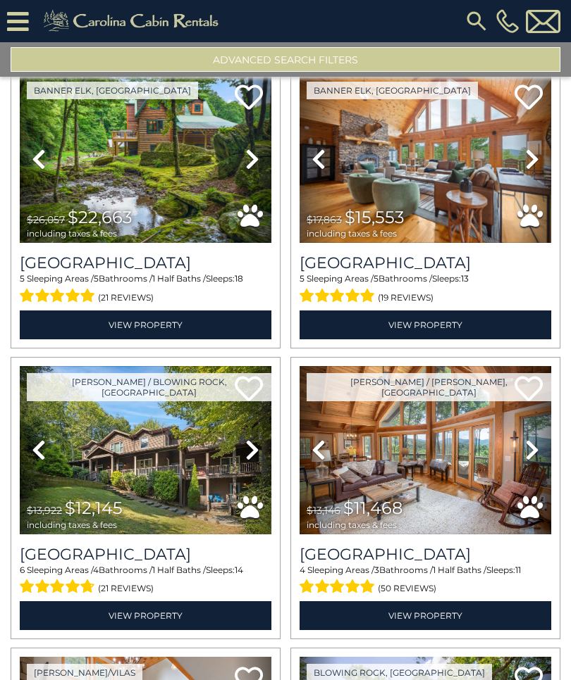
click at [532, 161] on icon at bounding box center [532, 159] width 14 height 23
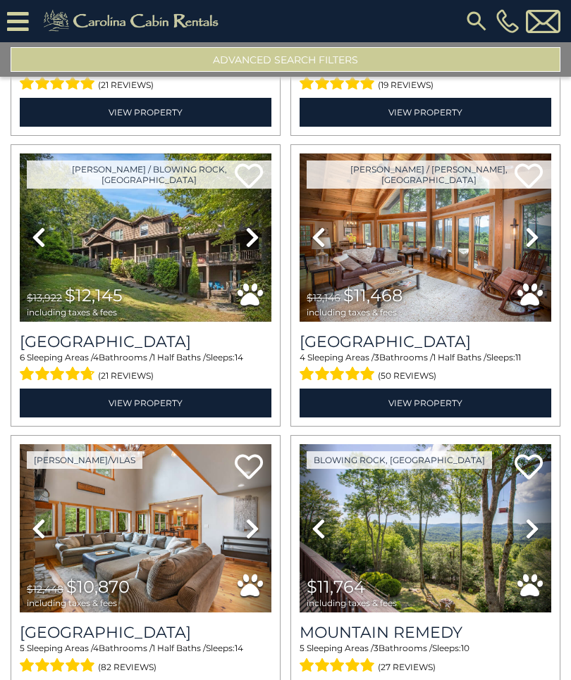
scroll to position [2309, 0]
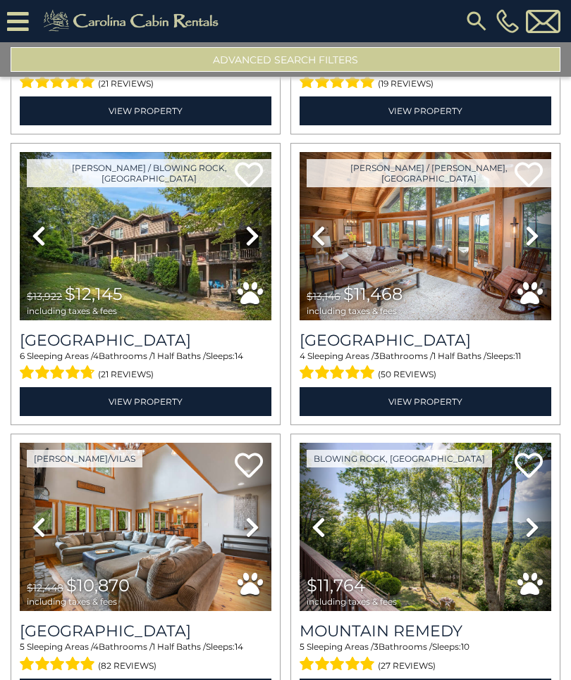
click at [261, 235] on link "Next" at bounding box center [252, 236] width 38 height 168
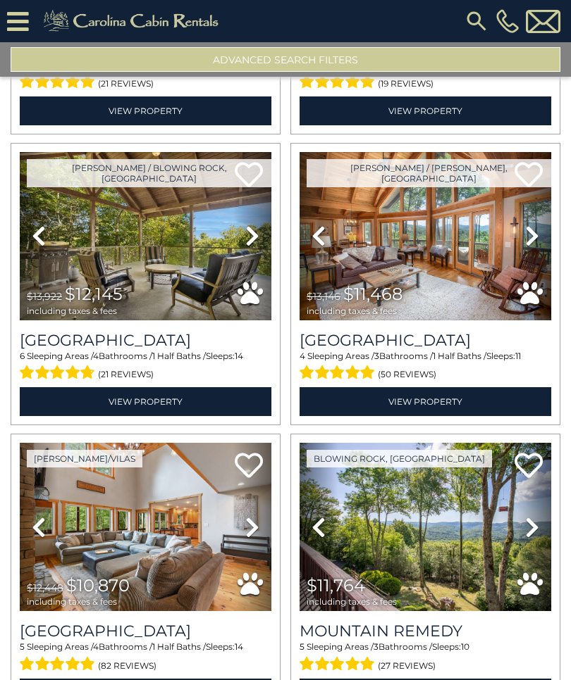
click at [261, 237] on link "Next" at bounding box center [252, 236] width 38 height 168
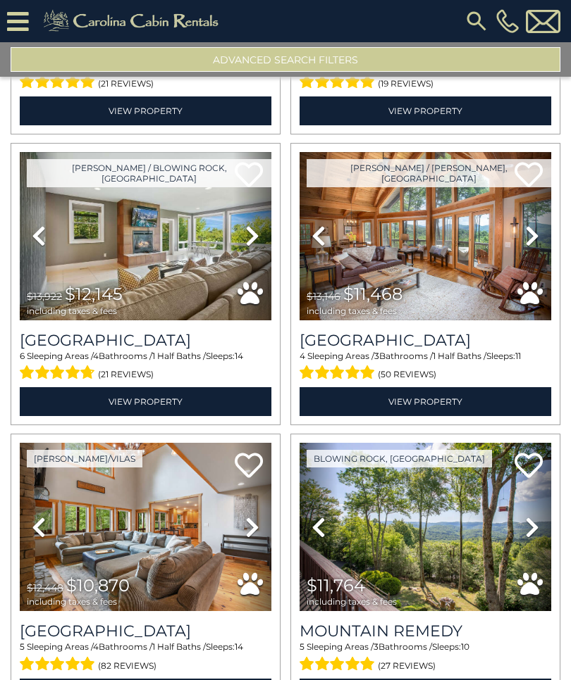
click at [257, 235] on icon at bounding box center [252, 236] width 14 height 23
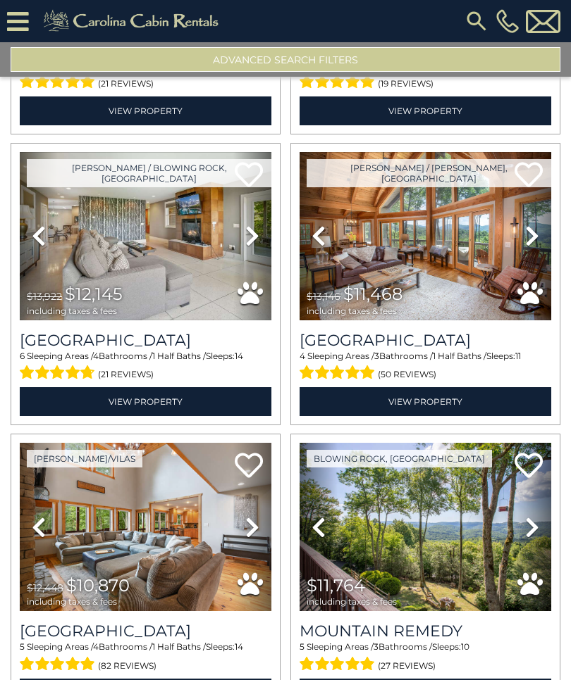
click at [258, 239] on icon at bounding box center [252, 236] width 14 height 23
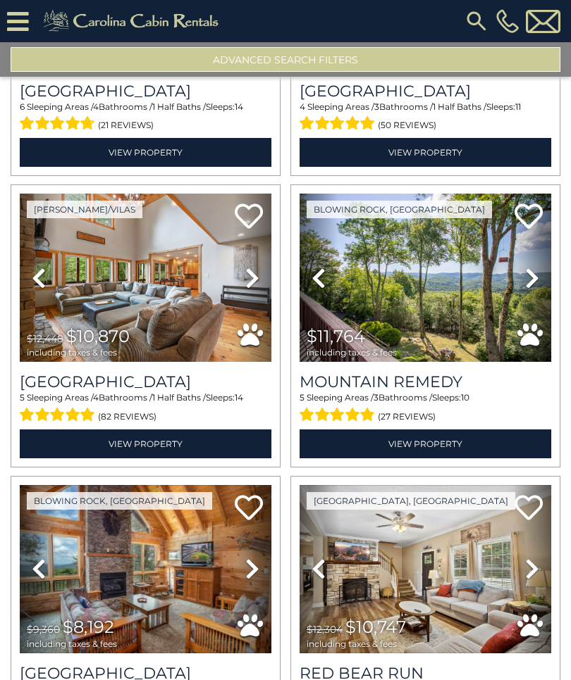
scroll to position [2562, 0]
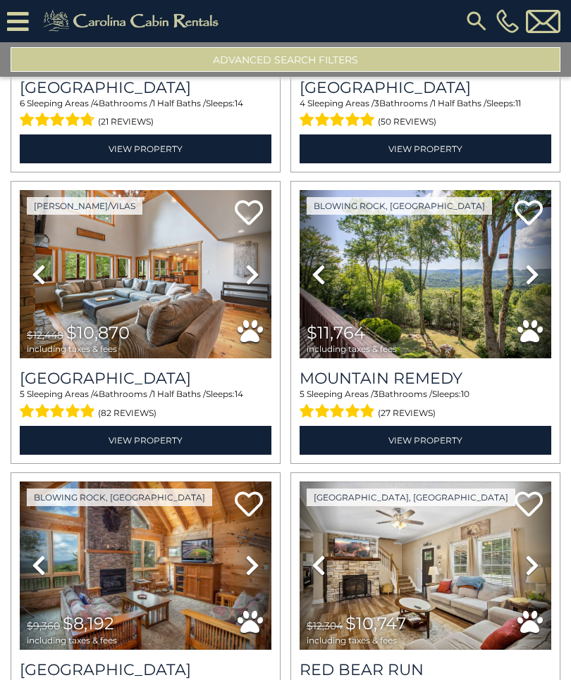
click at [257, 276] on icon at bounding box center [252, 274] width 14 height 23
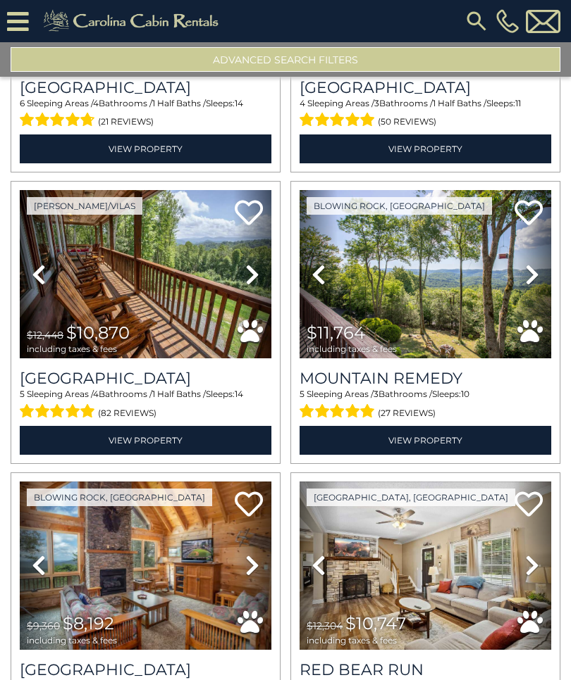
click at [261, 277] on link "Next" at bounding box center [252, 274] width 38 height 168
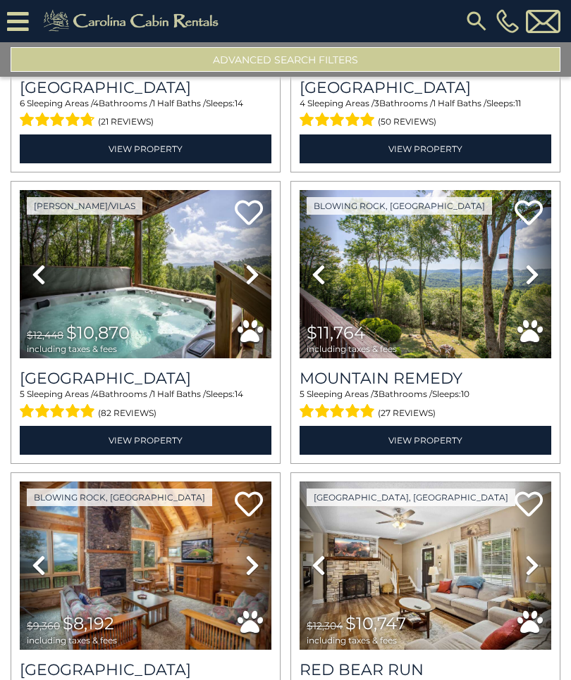
click at [263, 270] on link "Next" at bounding box center [252, 274] width 38 height 168
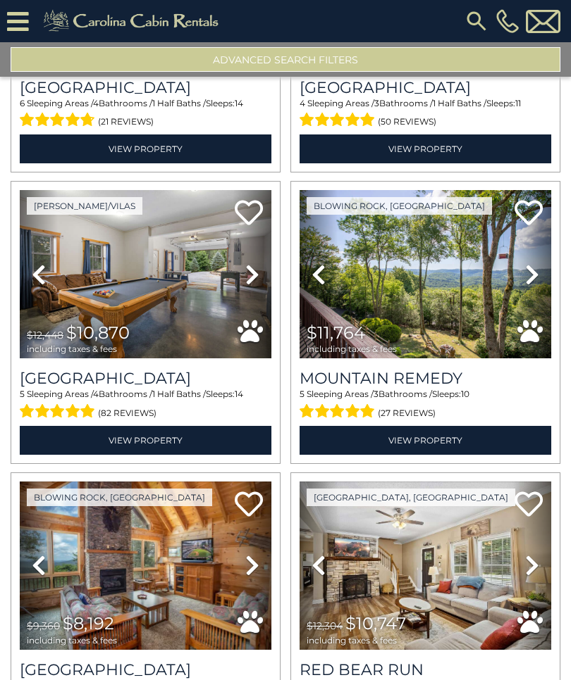
click at [263, 275] on link "Next" at bounding box center [252, 274] width 38 height 168
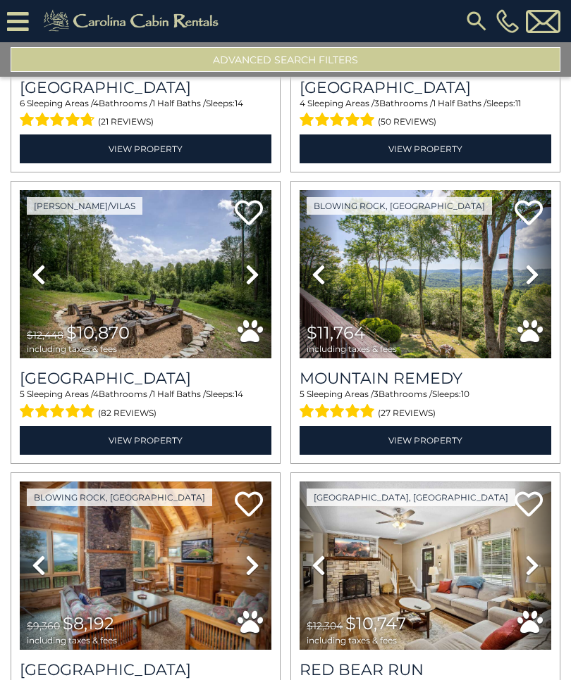
click at [536, 282] on icon at bounding box center [532, 274] width 14 height 23
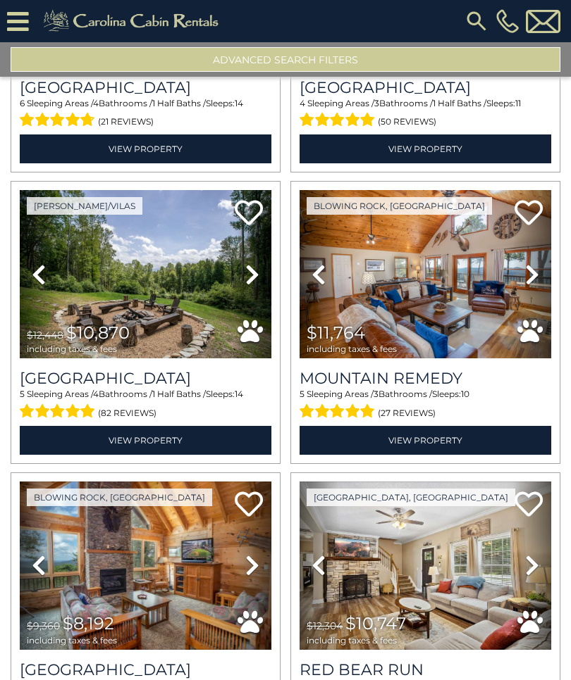
click at [540, 280] on link "Next" at bounding box center [532, 274] width 38 height 168
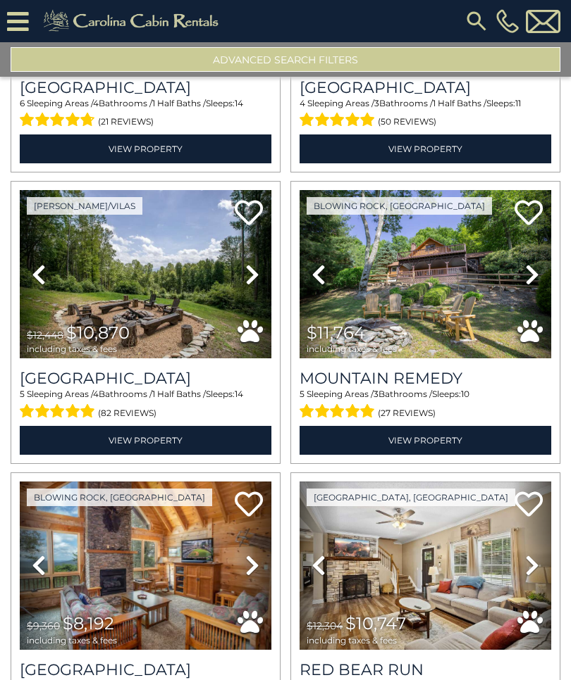
click at [533, 283] on icon at bounding box center [532, 274] width 14 height 23
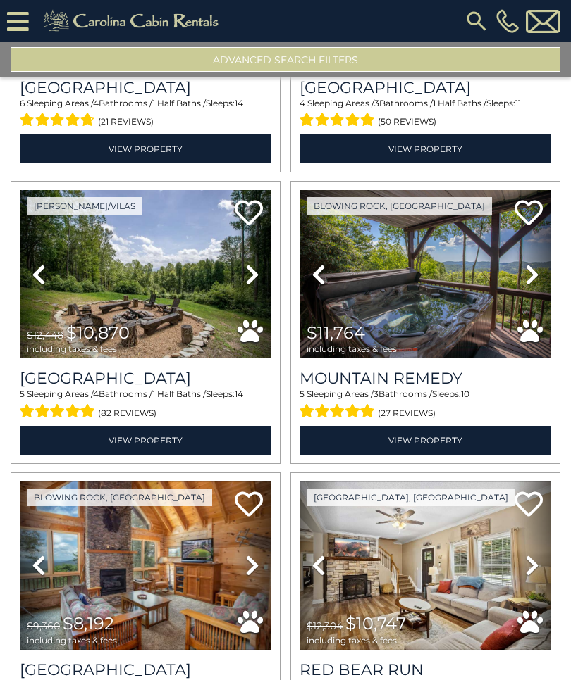
click at [539, 284] on icon at bounding box center [532, 274] width 14 height 23
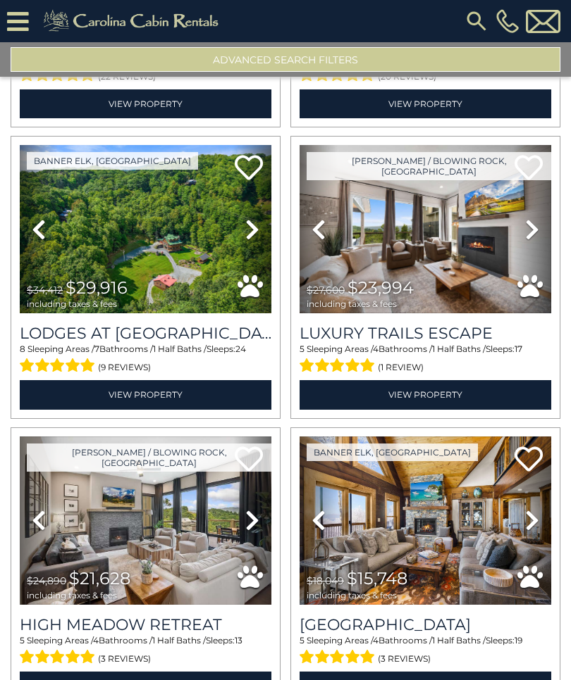
scroll to position [3191, 0]
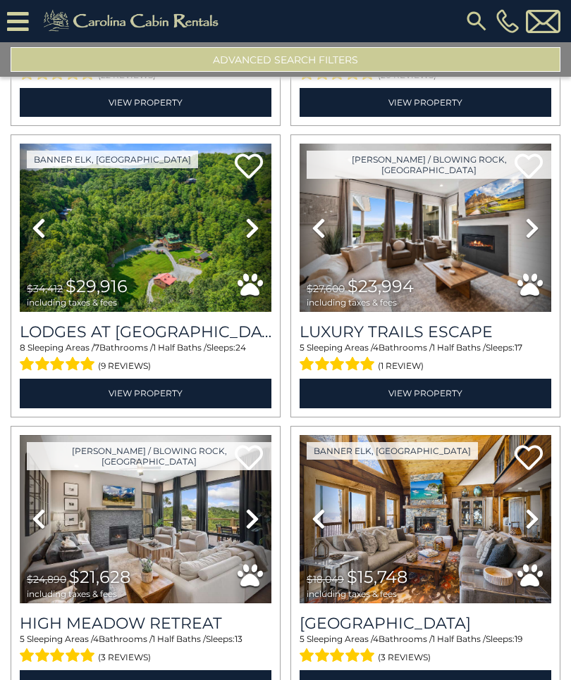
click at [532, 235] on icon at bounding box center [532, 228] width 14 height 23
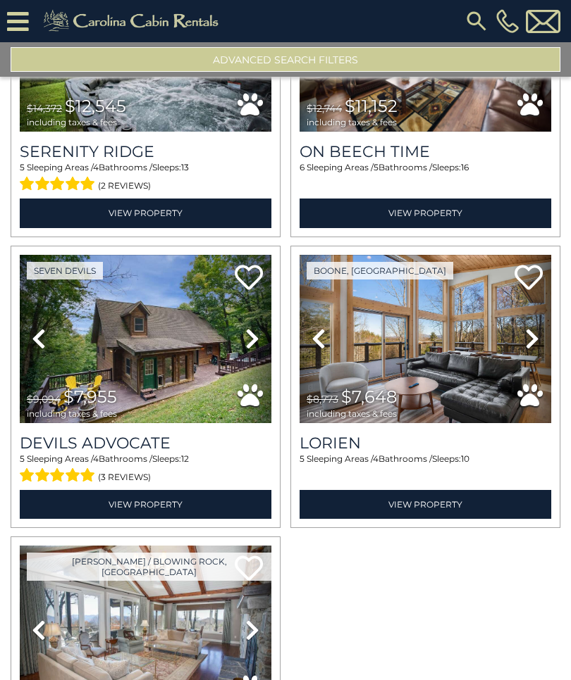
scroll to position [3955, 0]
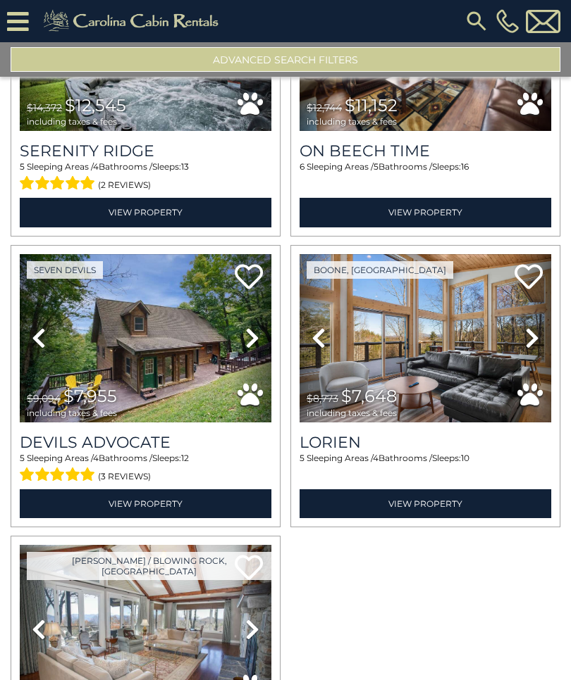
click at [535, 345] on icon at bounding box center [532, 338] width 14 height 23
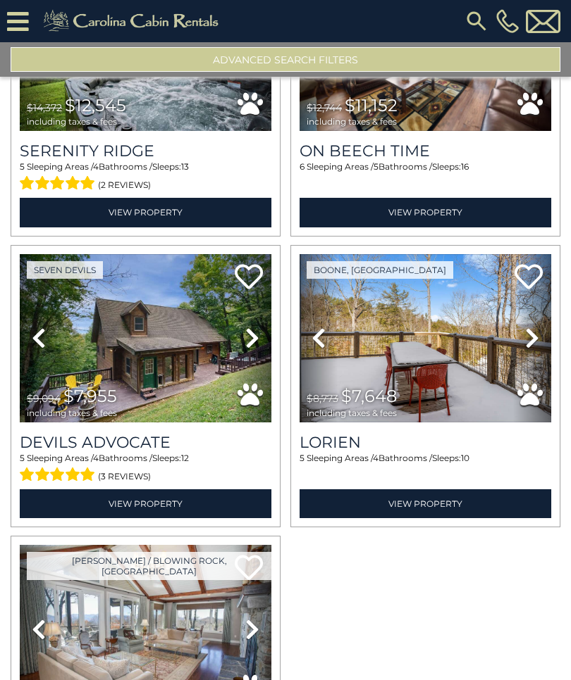
click at [536, 344] on icon at bounding box center [532, 338] width 14 height 23
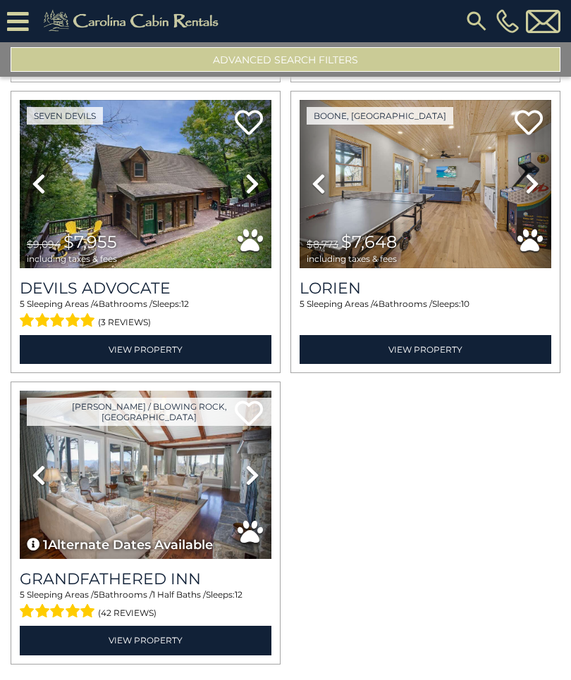
scroll to position [4108, 0]
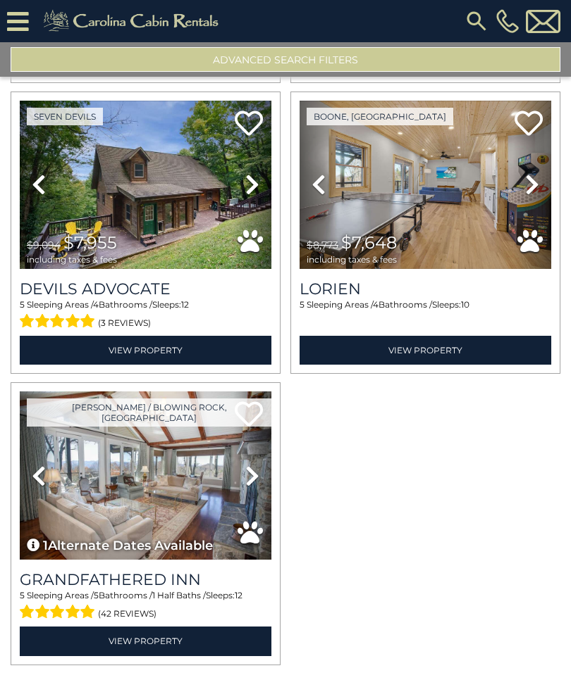
click at [201, 485] on img at bounding box center [145, 476] width 251 height 168
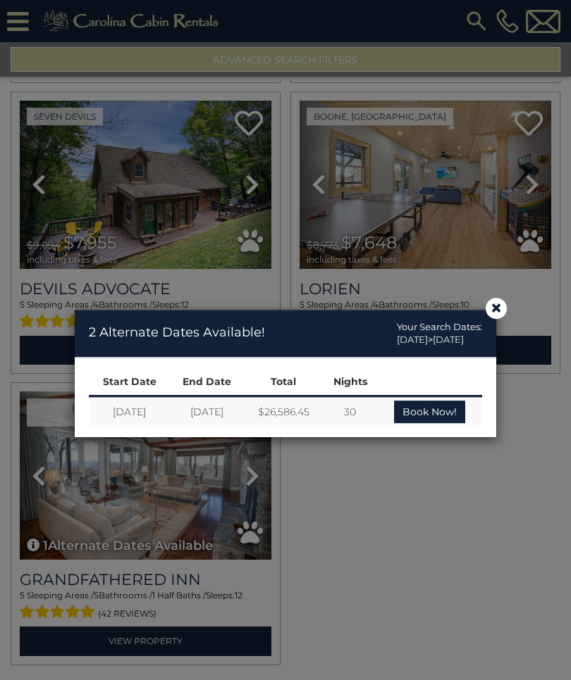
click at [501, 308] on span "×" at bounding box center [496, 308] width 13 height 0
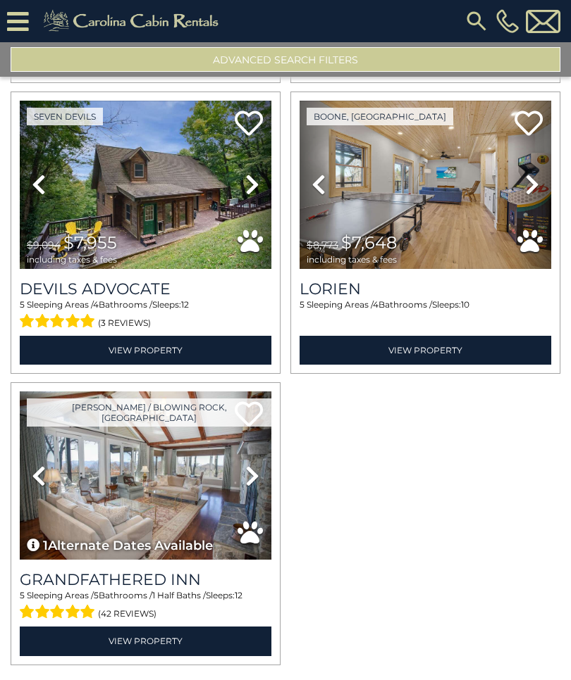
click at [159, 494] on img at bounding box center [145, 476] width 251 height 168
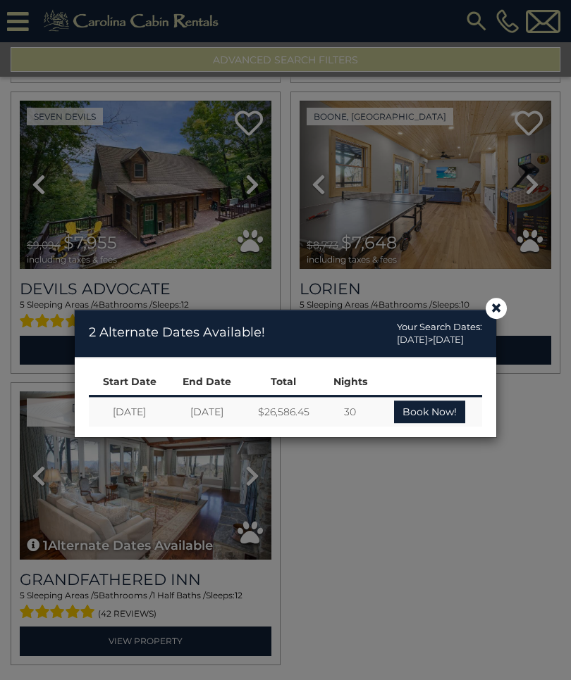
click at [497, 308] on span "×" at bounding box center [496, 308] width 13 height 0
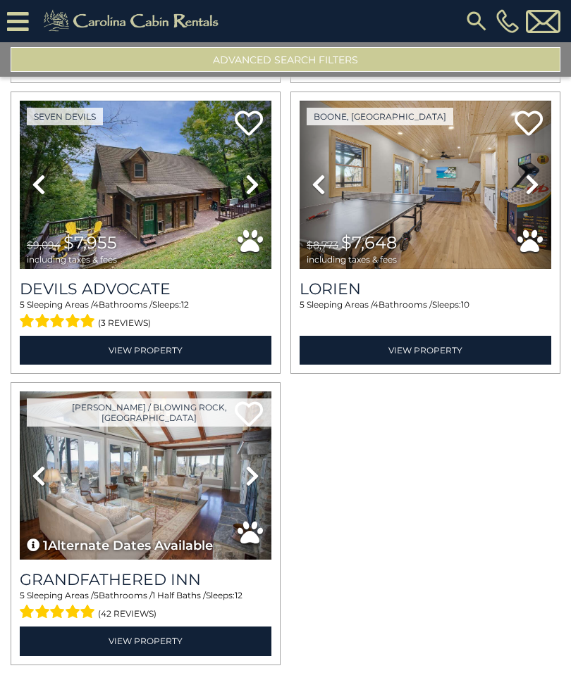
click at [139, 652] on link "View Property" at bounding box center [145, 641] width 251 height 29
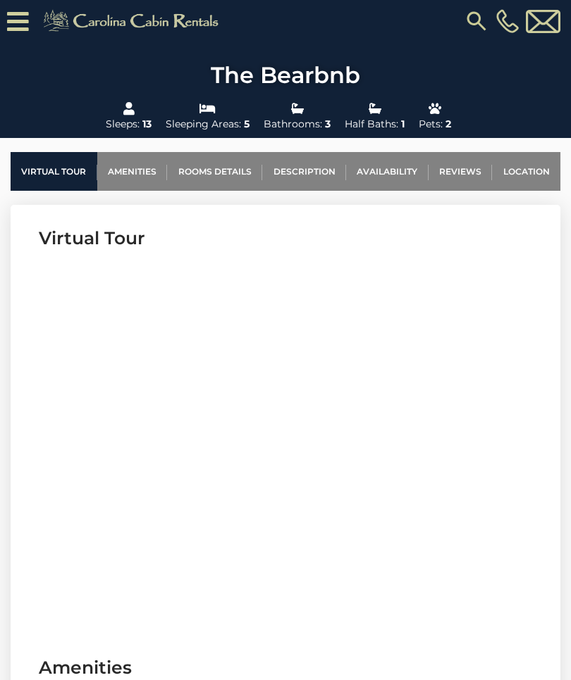
click at [536, 178] on link "Location" at bounding box center [526, 171] width 68 height 39
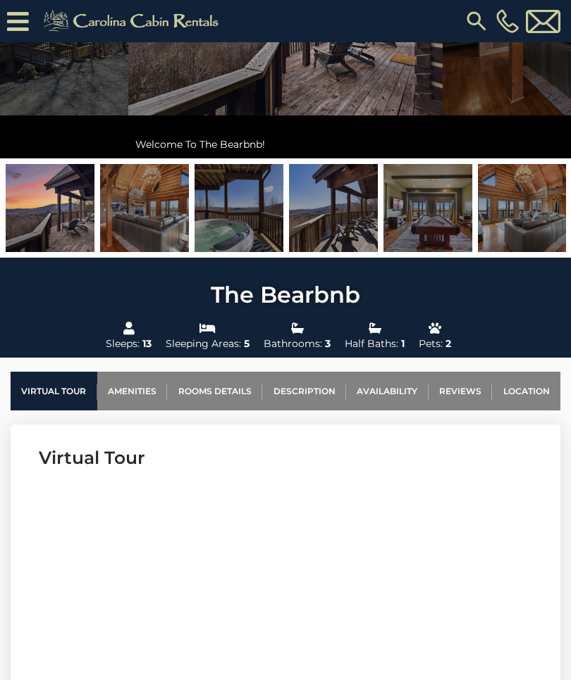
scroll to position [204, 0]
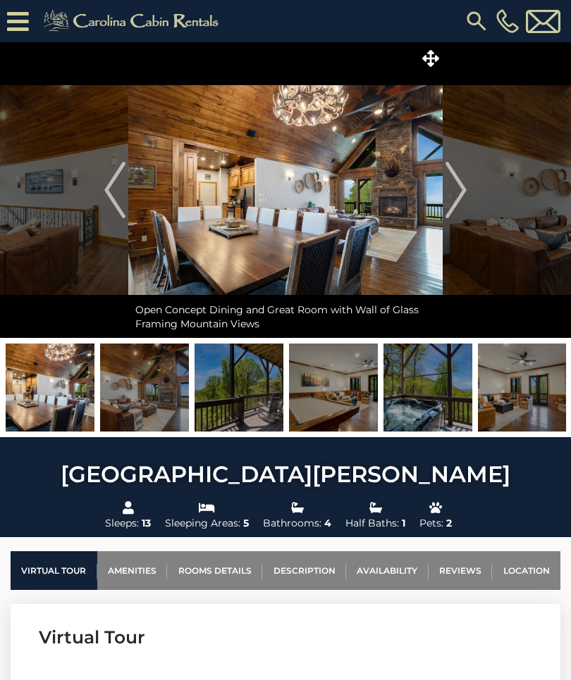
click at [464, 185] on img "Next" at bounding box center [455, 190] width 21 height 56
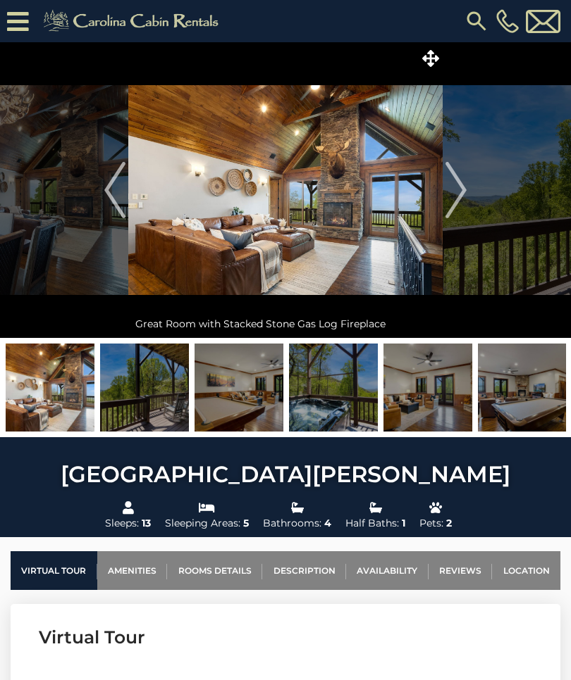
click at [162, 392] on img at bounding box center [144, 388] width 89 height 88
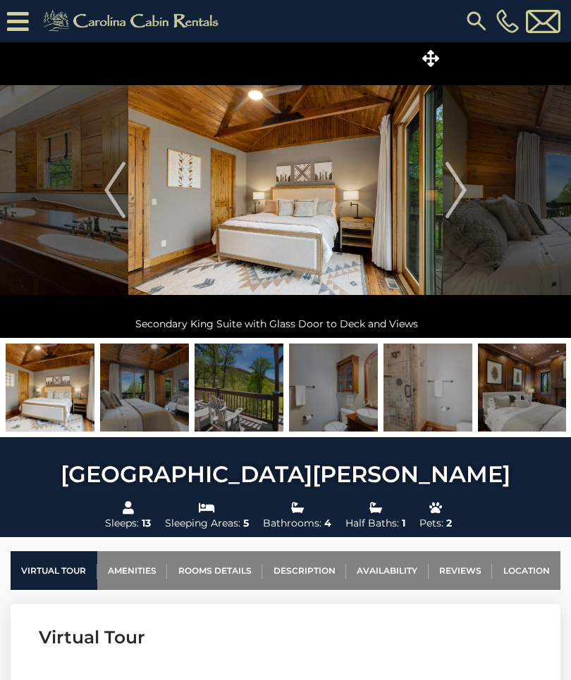
click at [468, 197] on button "Next" at bounding box center [455, 190] width 27 height 296
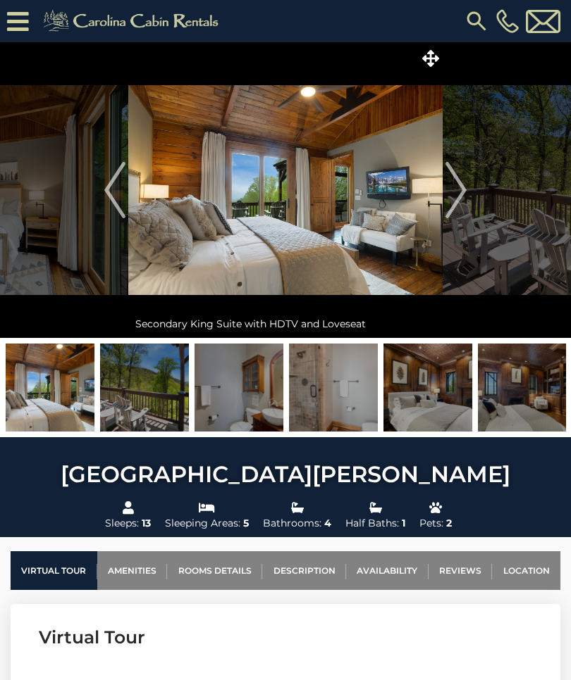
click at [463, 190] on img "Next" at bounding box center [455, 190] width 21 height 56
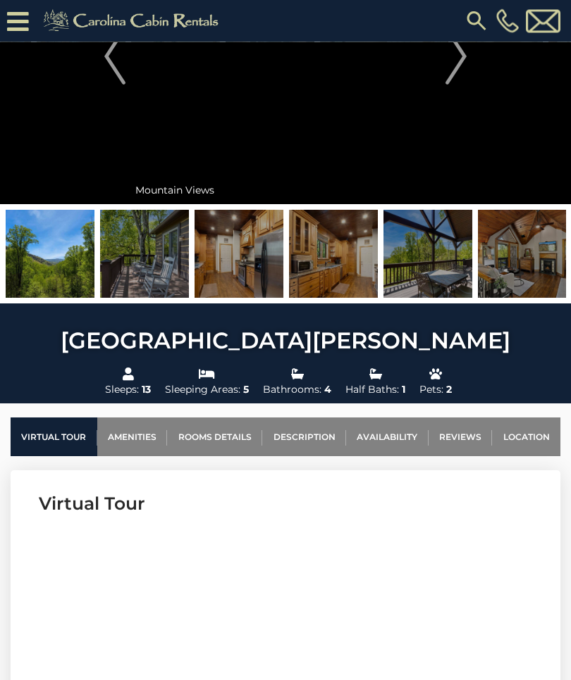
scroll to position [146, 0]
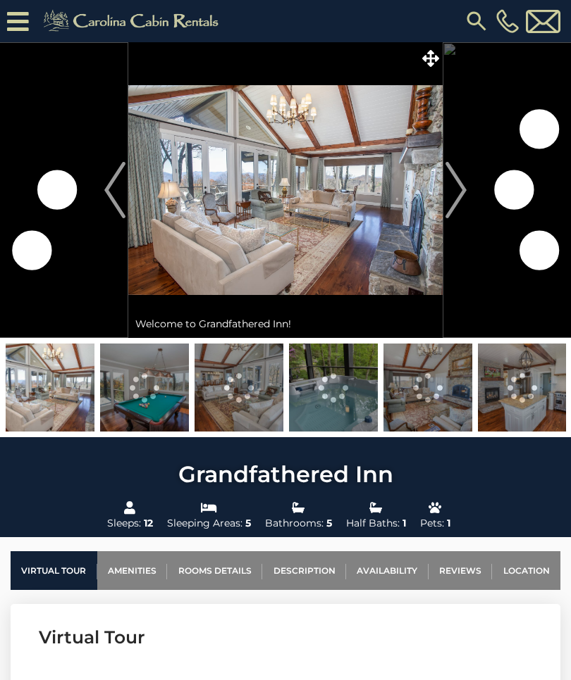
click at [461, 189] on img "Next" at bounding box center [455, 190] width 21 height 56
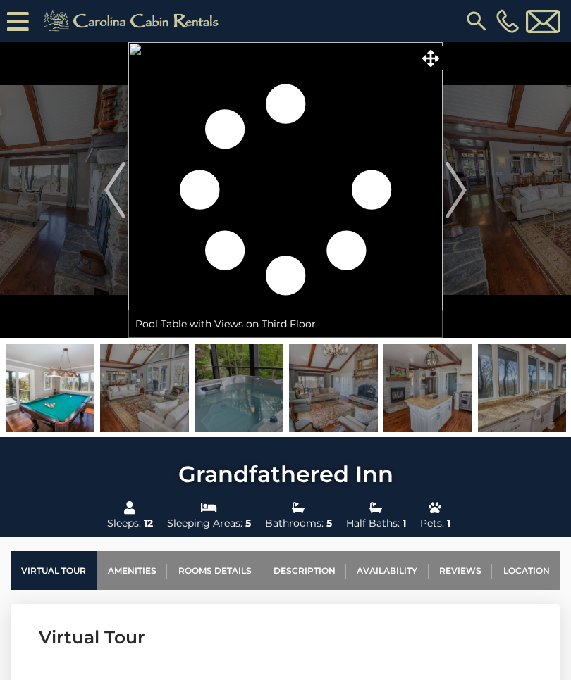
click at [344, 399] on img at bounding box center [333, 388] width 89 height 88
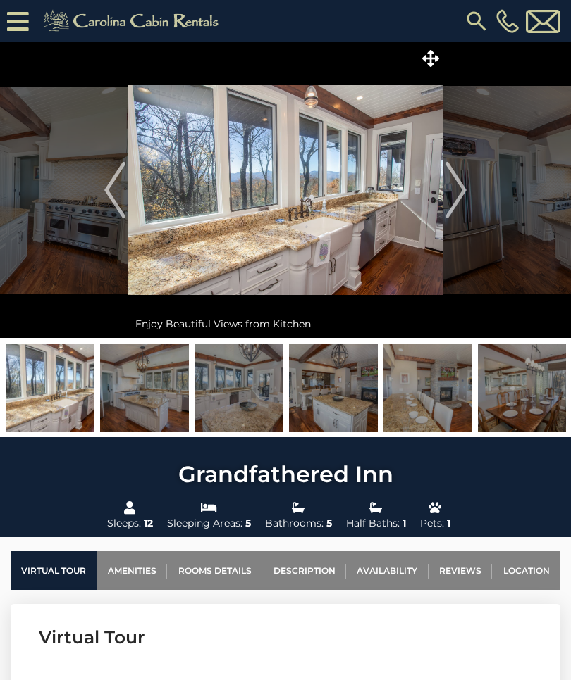
click at [468, 194] on button "Next" at bounding box center [455, 190] width 27 height 296
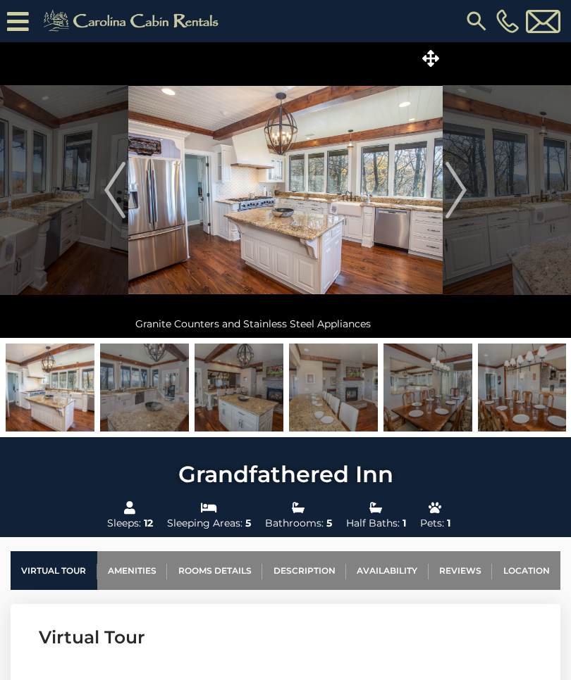
click at [462, 197] on img "Next" at bounding box center [455, 190] width 21 height 56
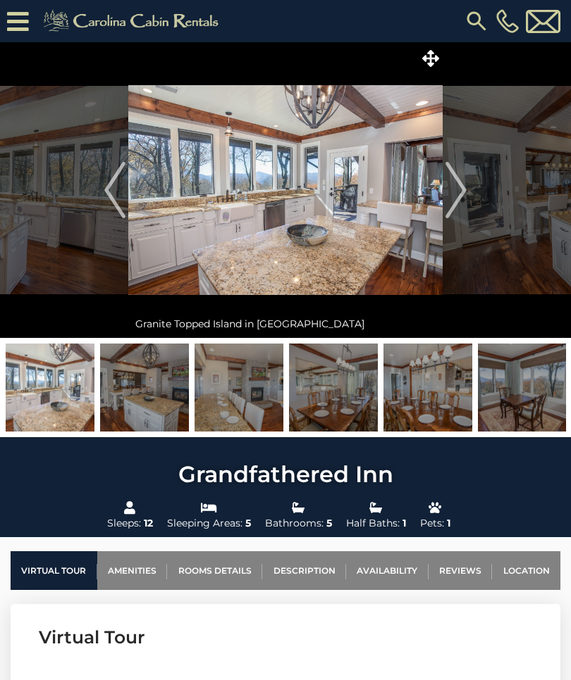
click at [464, 191] on img "Next" at bounding box center [455, 190] width 21 height 56
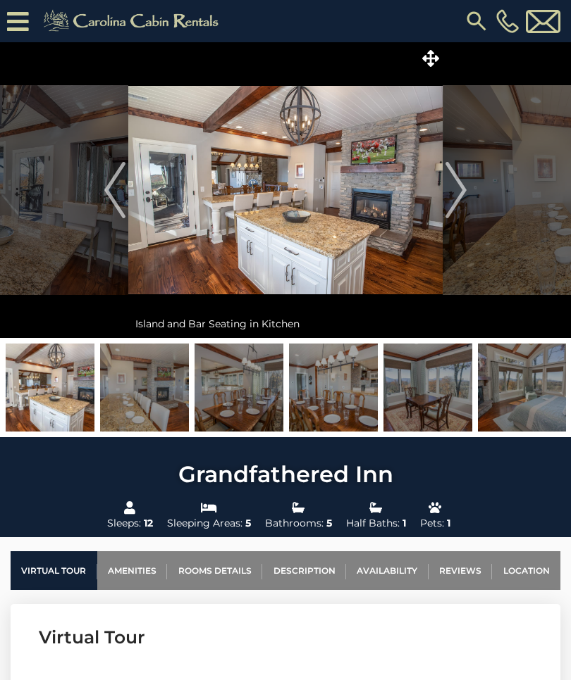
click at [465, 189] on img "Next" at bounding box center [455, 190] width 21 height 56
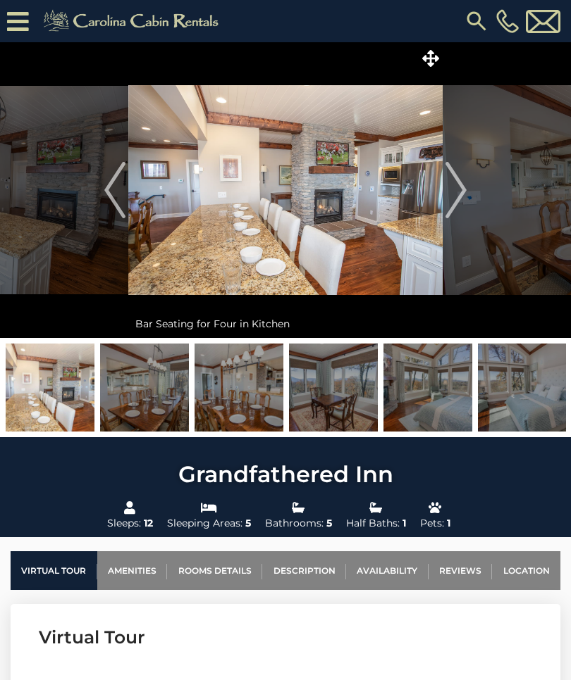
click at [459, 191] on img "Next" at bounding box center [455, 190] width 21 height 56
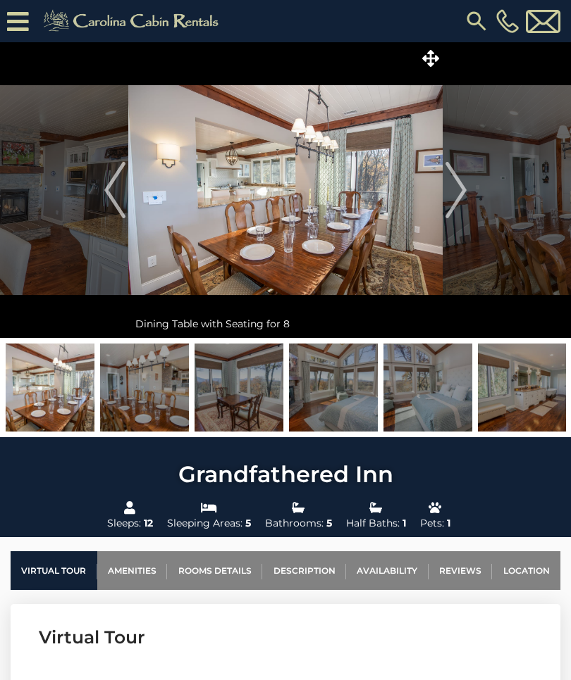
click at [454, 190] on img "Next" at bounding box center [455, 190] width 21 height 56
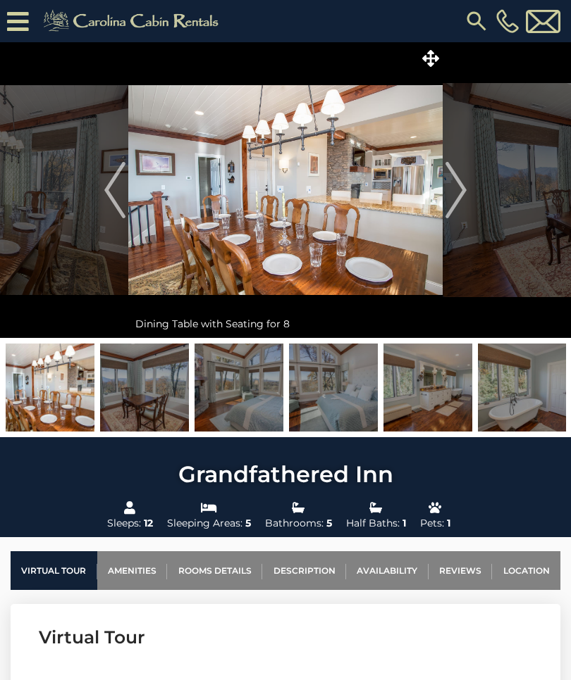
click at [465, 192] on img "Next" at bounding box center [455, 190] width 21 height 56
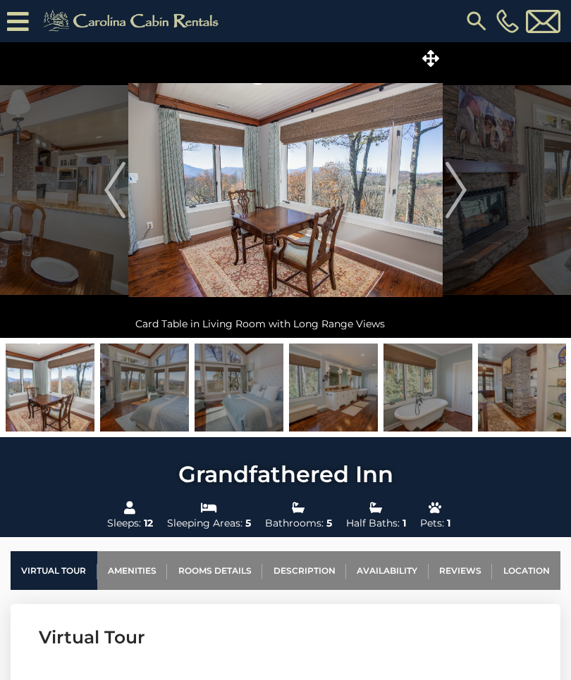
click at [467, 191] on button "Next" at bounding box center [455, 190] width 27 height 296
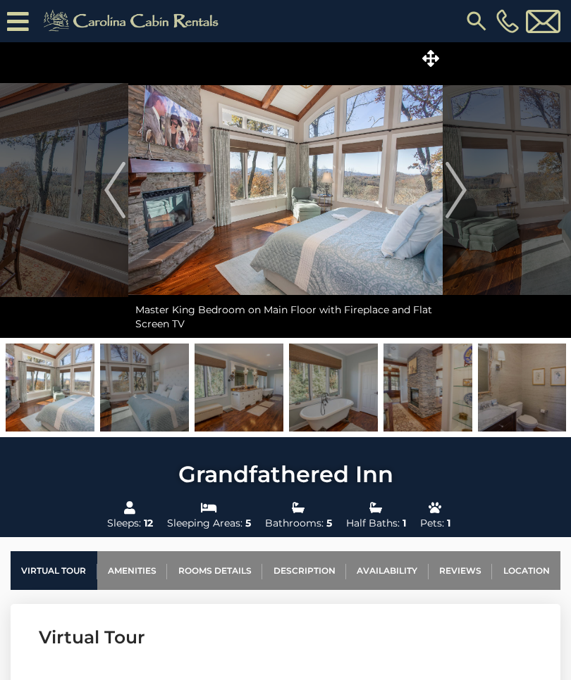
click at [465, 192] on img "Next" at bounding box center [455, 190] width 21 height 56
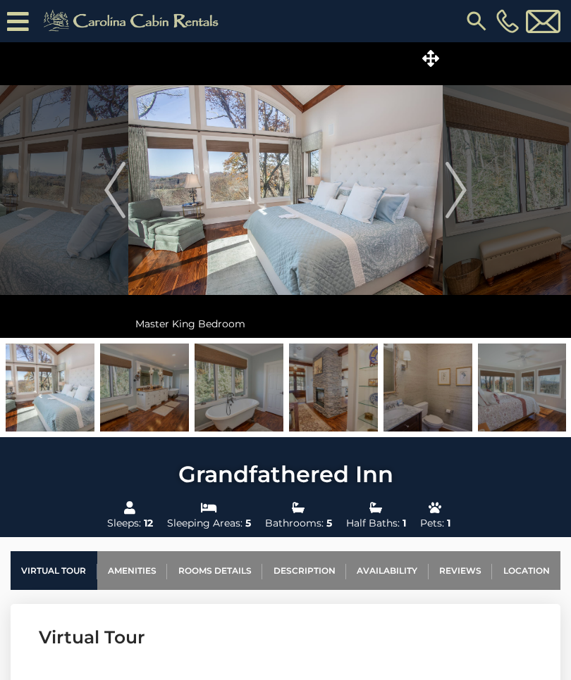
click at [459, 189] on img "Next" at bounding box center [455, 190] width 21 height 56
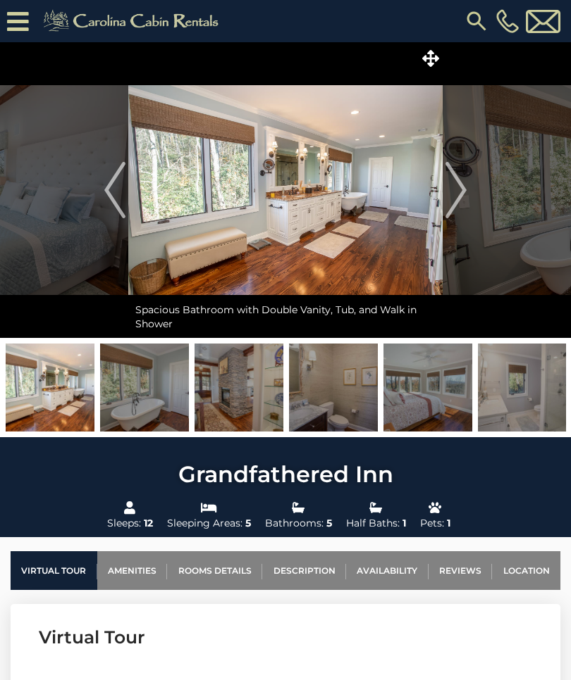
click at [467, 189] on button "Next" at bounding box center [455, 190] width 27 height 296
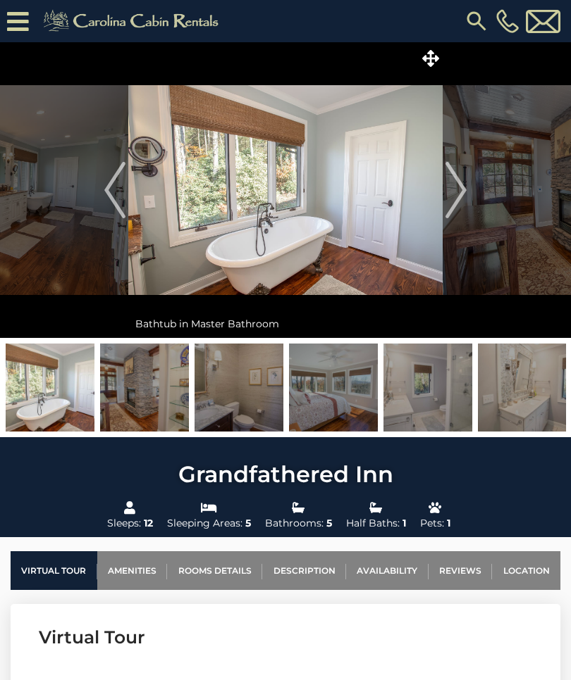
click at [467, 194] on button "Next" at bounding box center [455, 190] width 27 height 296
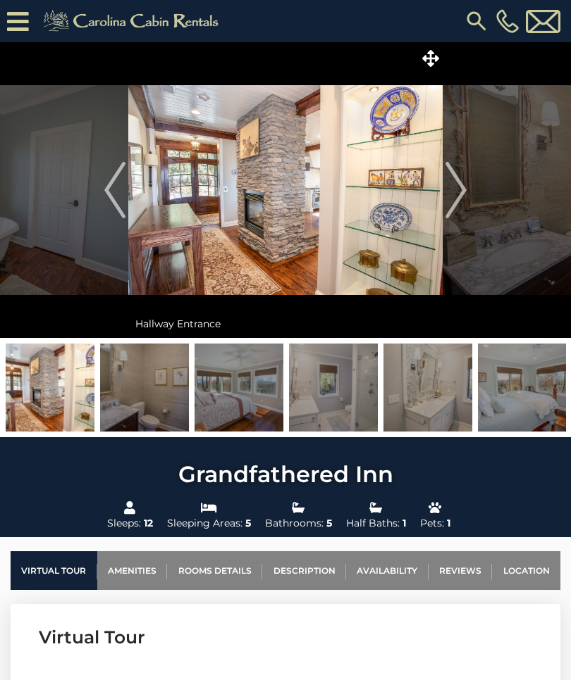
click at [462, 189] on img "Next" at bounding box center [455, 190] width 21 height 56
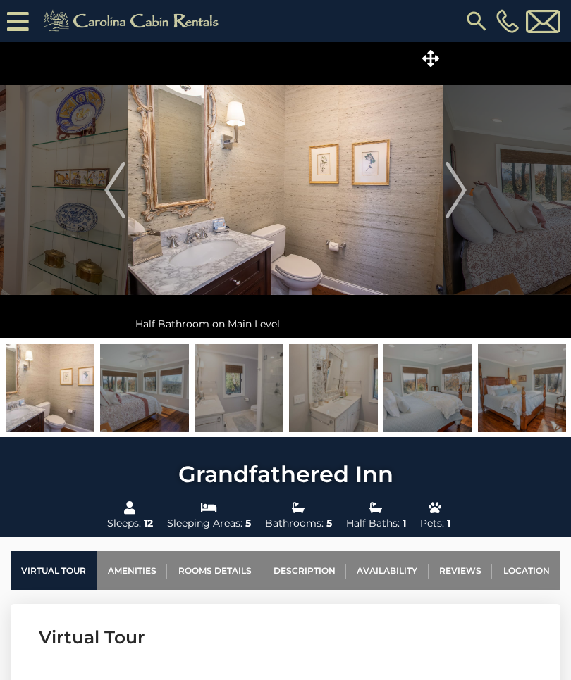
click at [461, 190] on img "Next" at bounding box center [455, 190] width 21 height 56
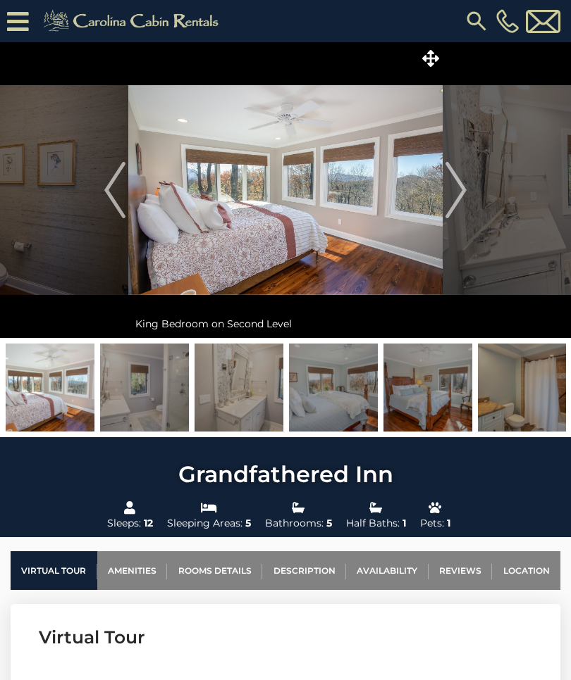
click at [466, 189] on img "Next" at bounding box center [455, 190] width 21 height 56
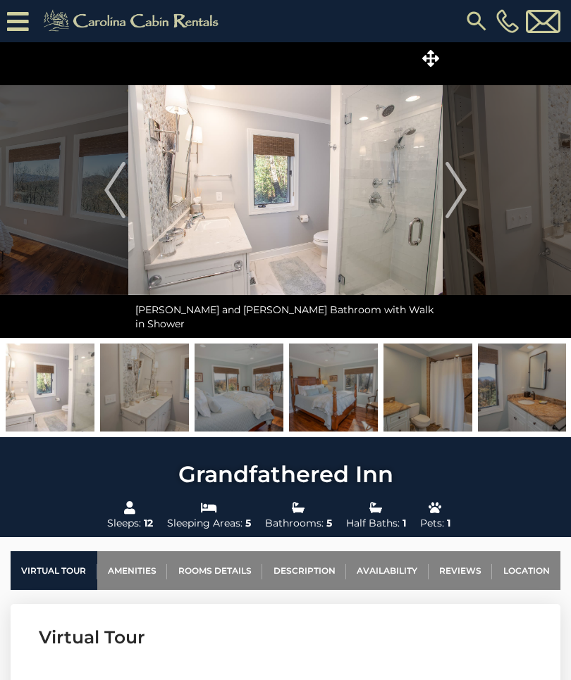
click at [462, 193] on img "Next" at bounding box center [455, 190] width 21 height 56
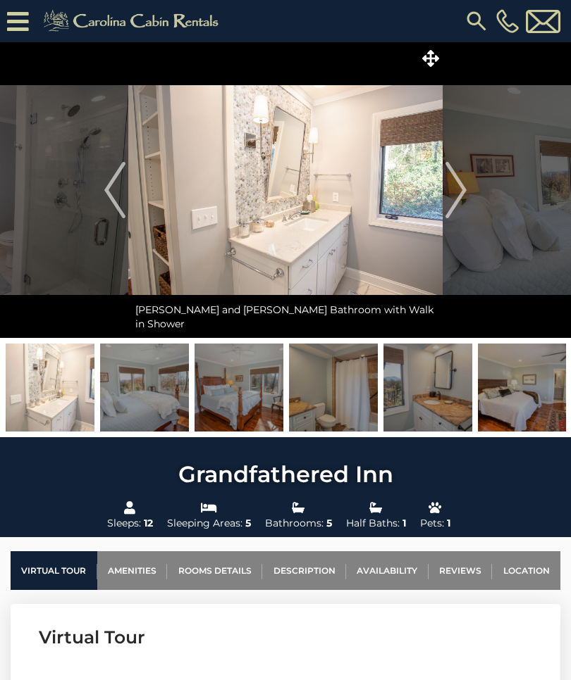
click at [464, 191] on img "Next" at bounding box center [455, 190] width 21 height 56
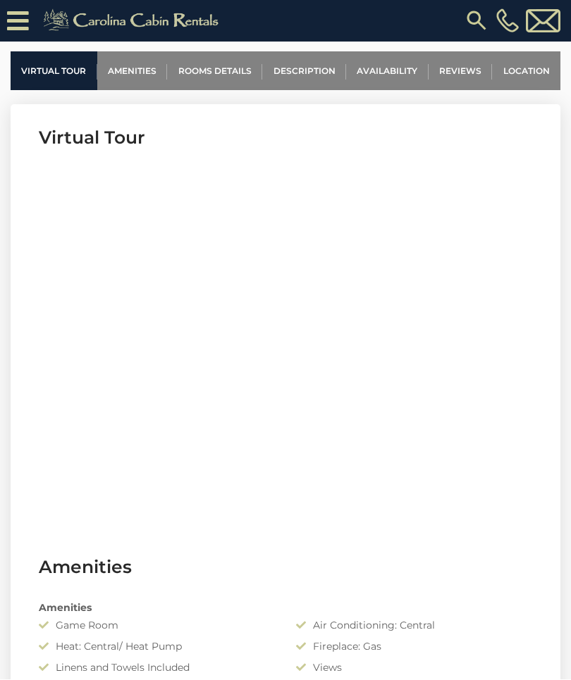
scroll to position [528, 0]
